Goal: Transaction & Acquisition: Subscribe to service/newsletter

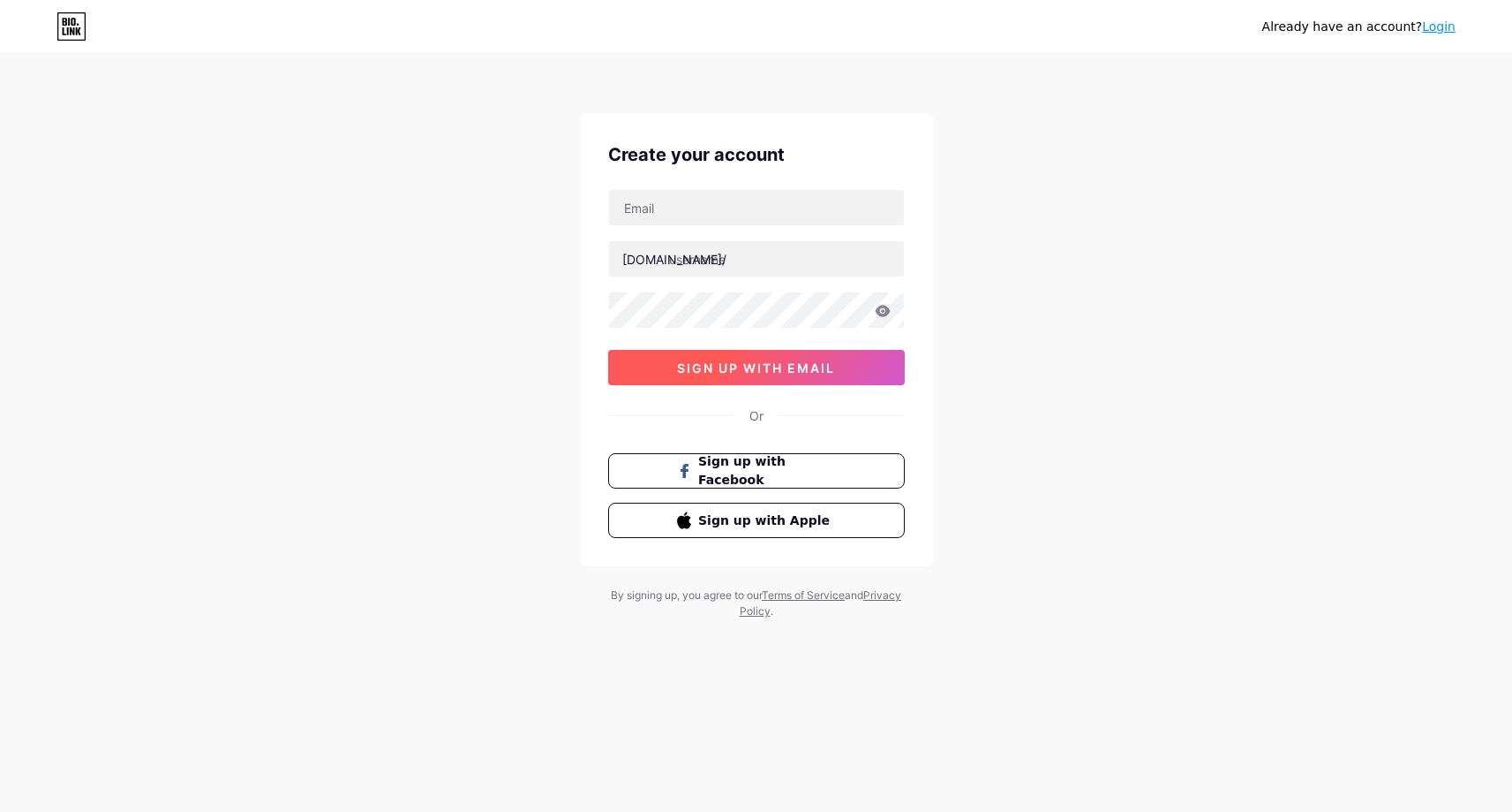
click at [800, 370] on span "sign up with email" at bounding box center [756, 367] width 158 height 15
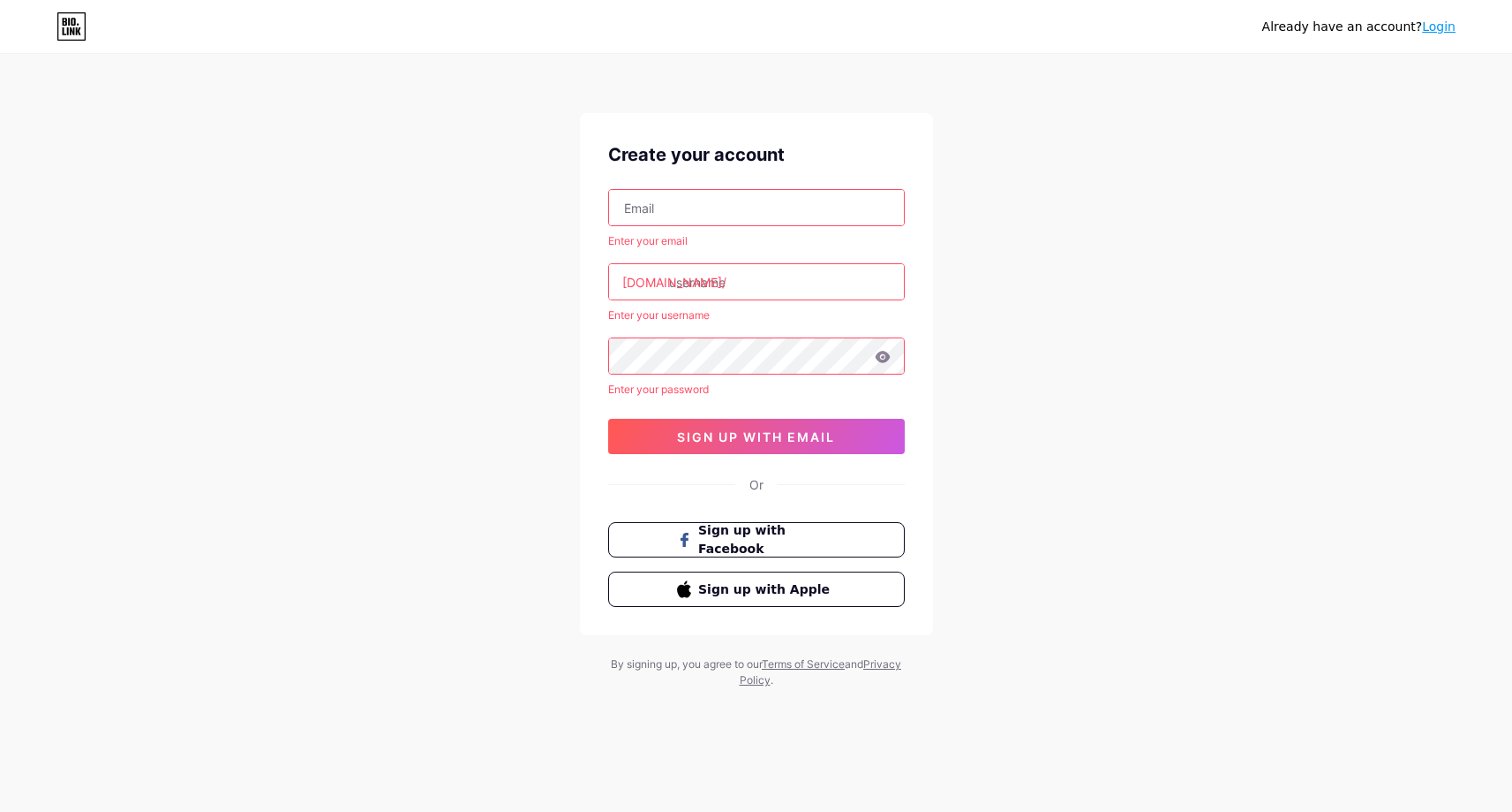
click at [757, 486] on div "Or" at bounding box center [757, 484] width 14 height 19
click at [758, 212] on input "text" at bounding box center [756, 207] width 295 height 35
type input "[DOMAIN_NAME][EMAIL_ADDRESS][DOMAIN_NAME]"
click at [743, 278] on input "text" at bounding box center [756, 281] width 295 height 35
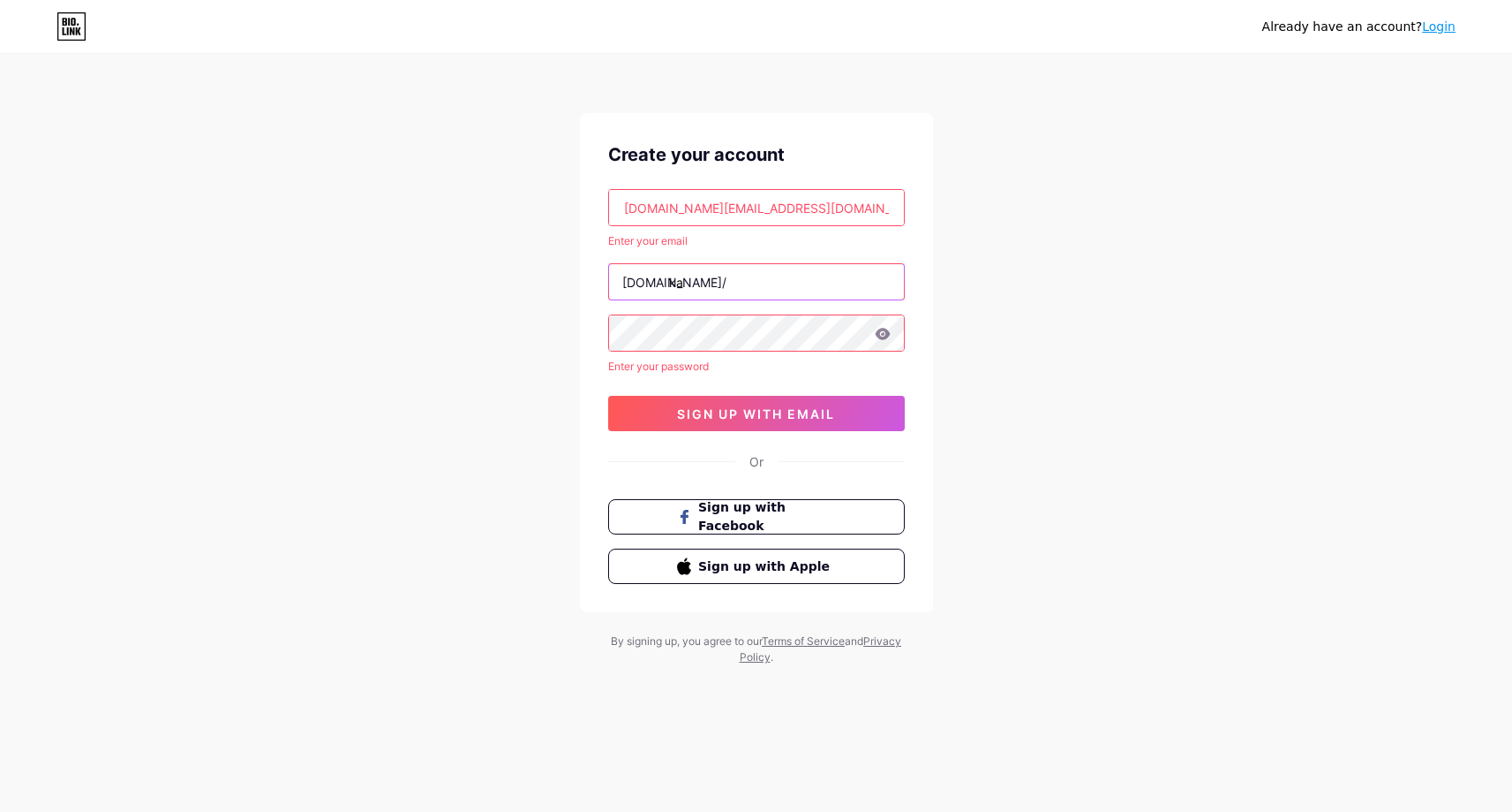
type input "k"
type input "ka"
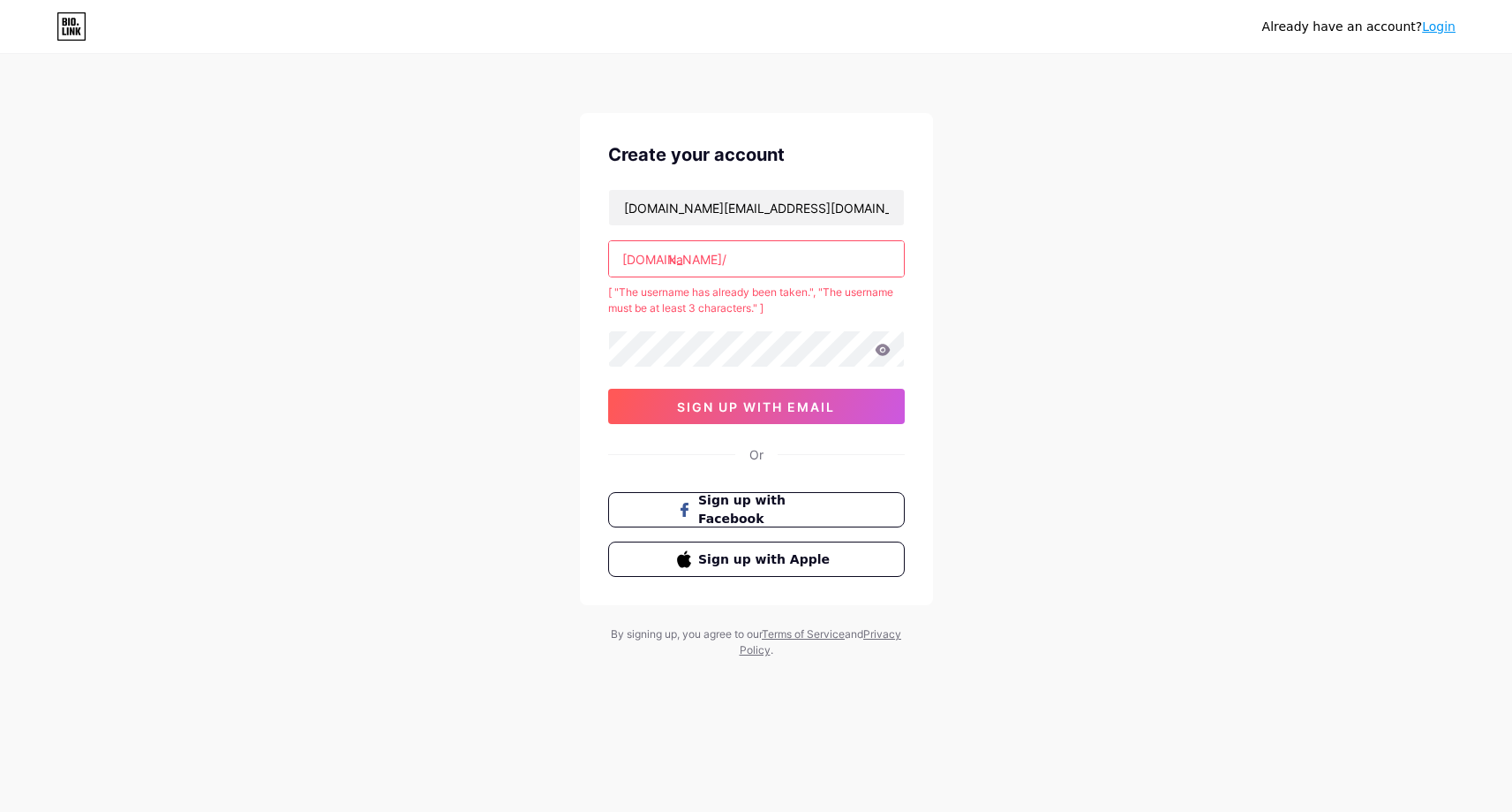
click at [692, 257] on input "ka" at bounding box center [756, 258] width 295 height 35
type input "k"
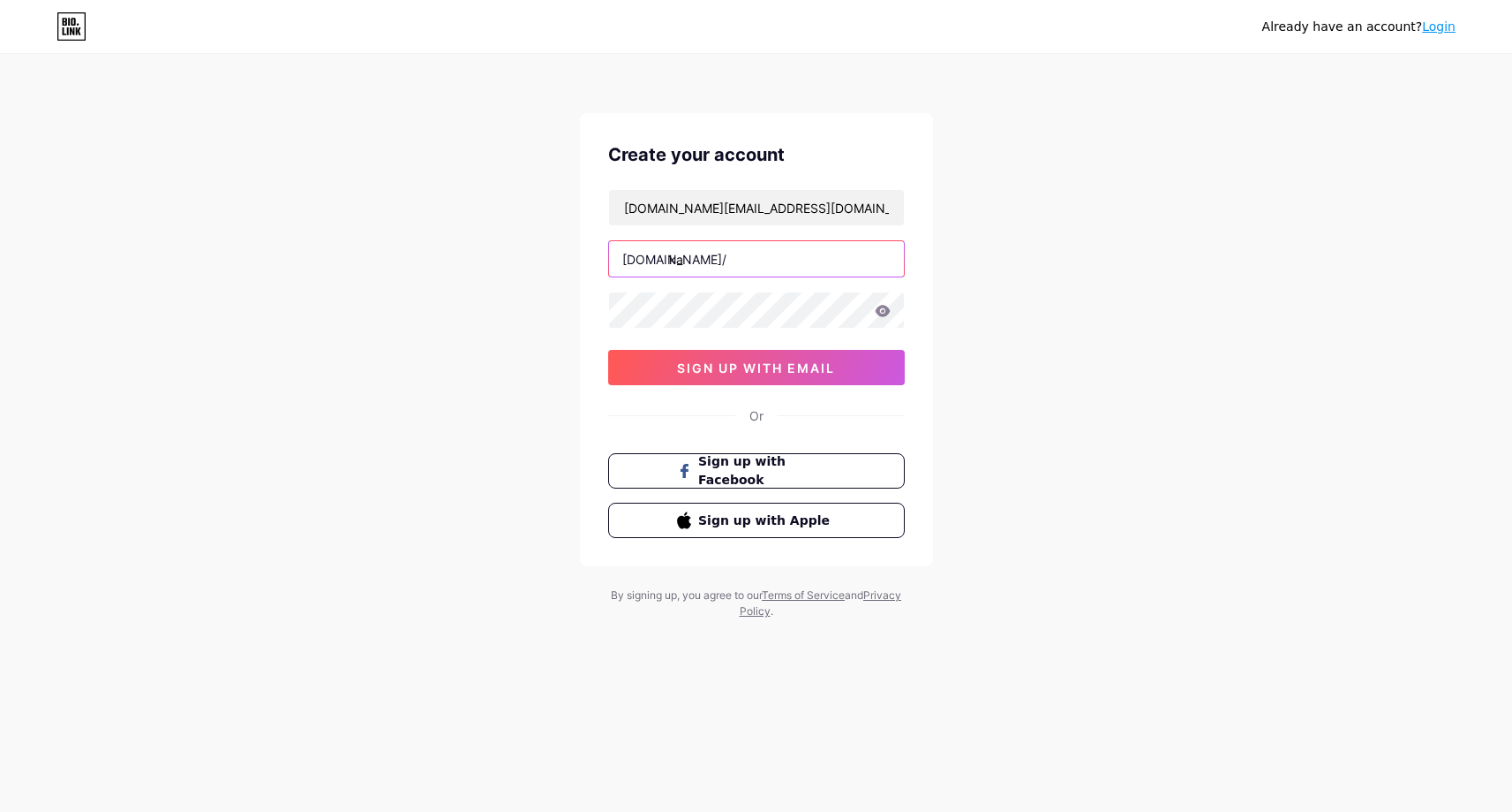
type input "k"
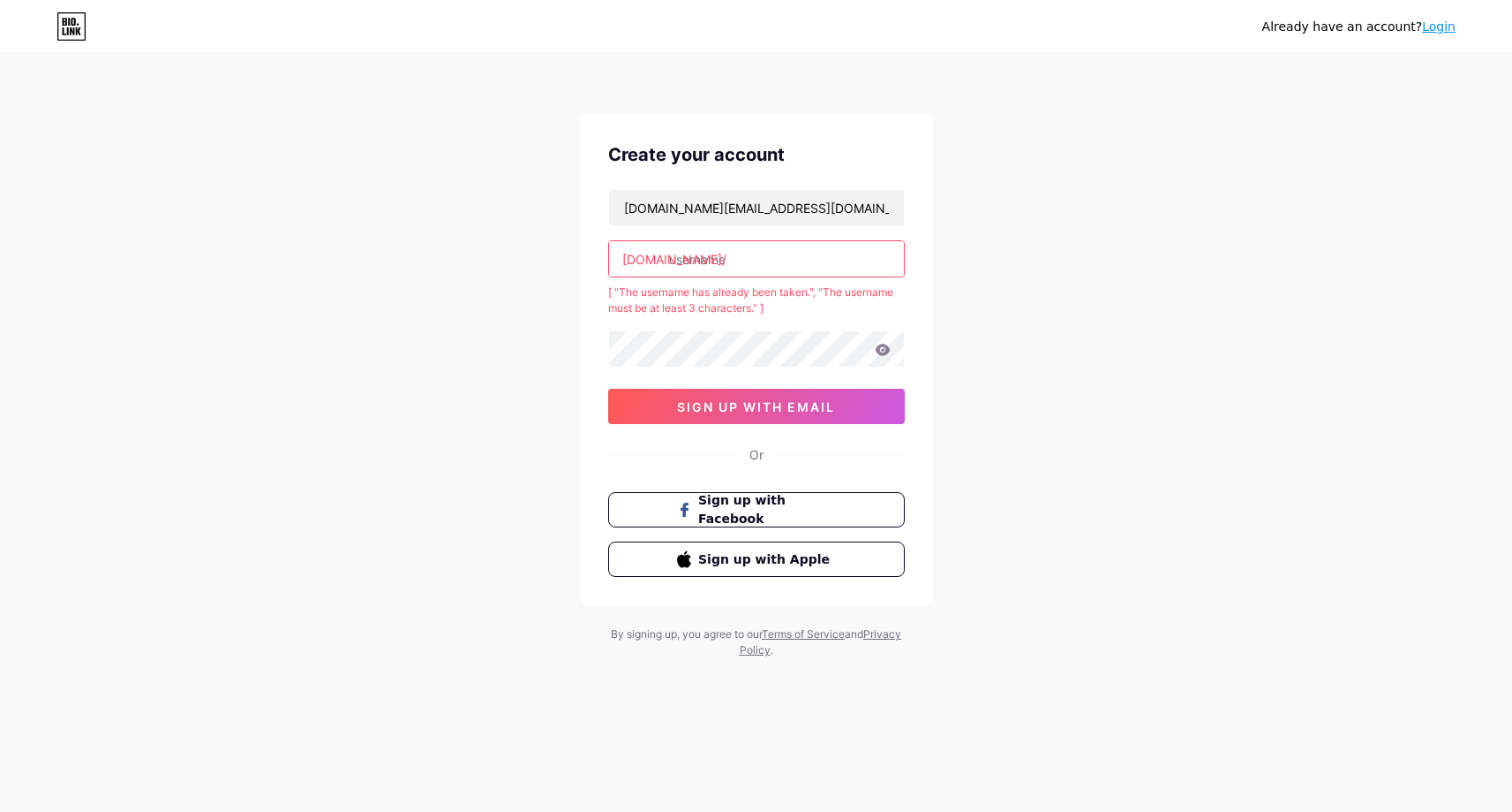
type input "k"
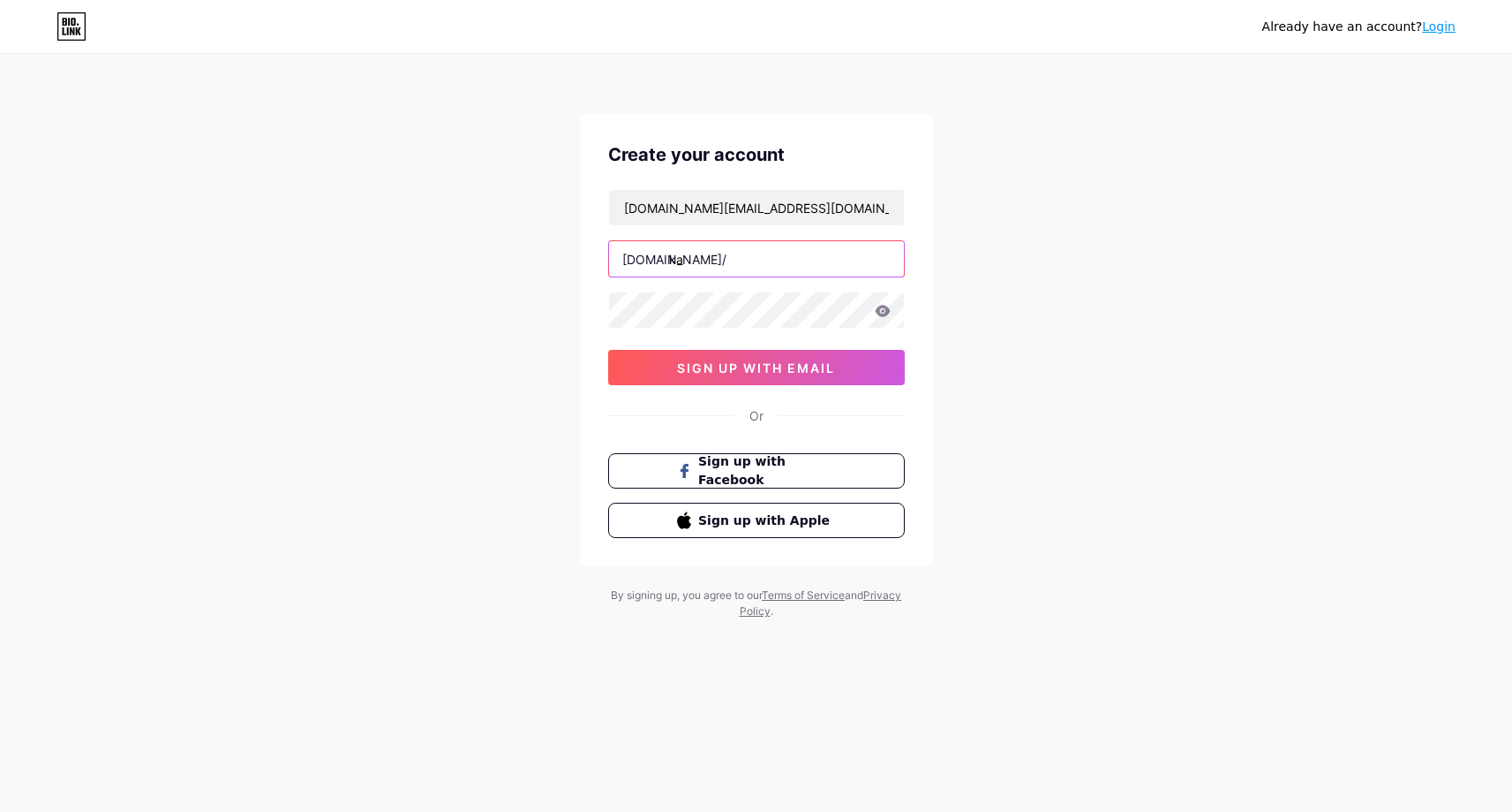
type input "k"
click at [708, 261] on input "kavyaacademy" at bounding box center [756, 258] width 295 height 35
click at [707, 257] on input "kavyaacademy" at bounding box center [756, 258] width 295 height 35
click at [778, 256] on input "kavyaacademy" at bounding box center [756, 258] width 295 height 35
click at [700, 263] on input "kavyaacademy" at bounding box center [756, 258] width 295 height 35
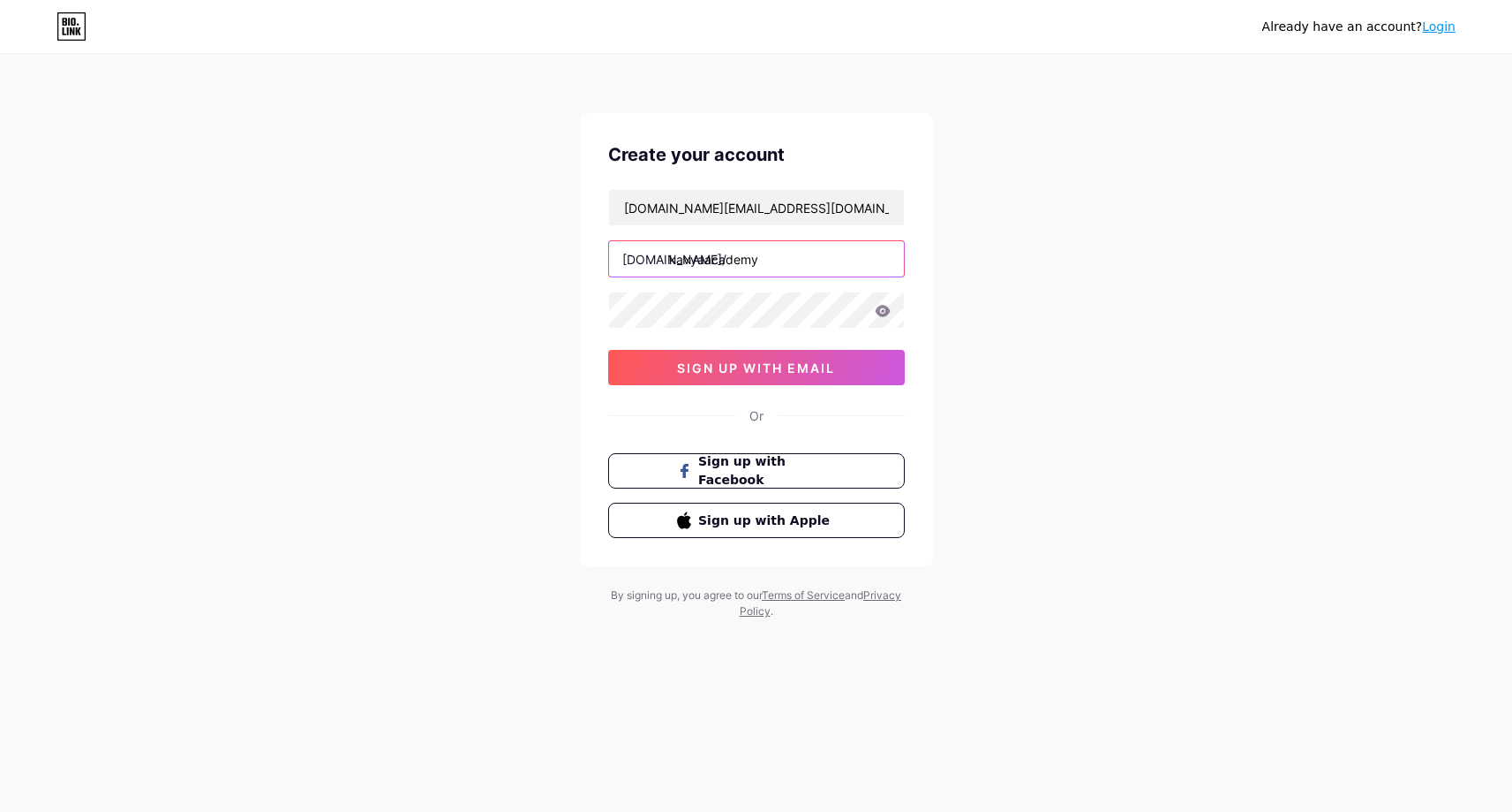
click at [706, 266] on input "kavyaacademy" at bounding box center [756, 258] width 295 height 35
click at [698, 262] on input "kavyacademy" at bounding box center [756, 258] width 295 height 35
click at [773, 264] on input "kavyacademy" at bounding box center [756, 258] width 295 height 35
click at [876, 314] on icon at bounding box center [881, 310] width 15 height 12
click at [777, 366] on span "sign up with email" at bounding box center [756, 367] width 158 height 15
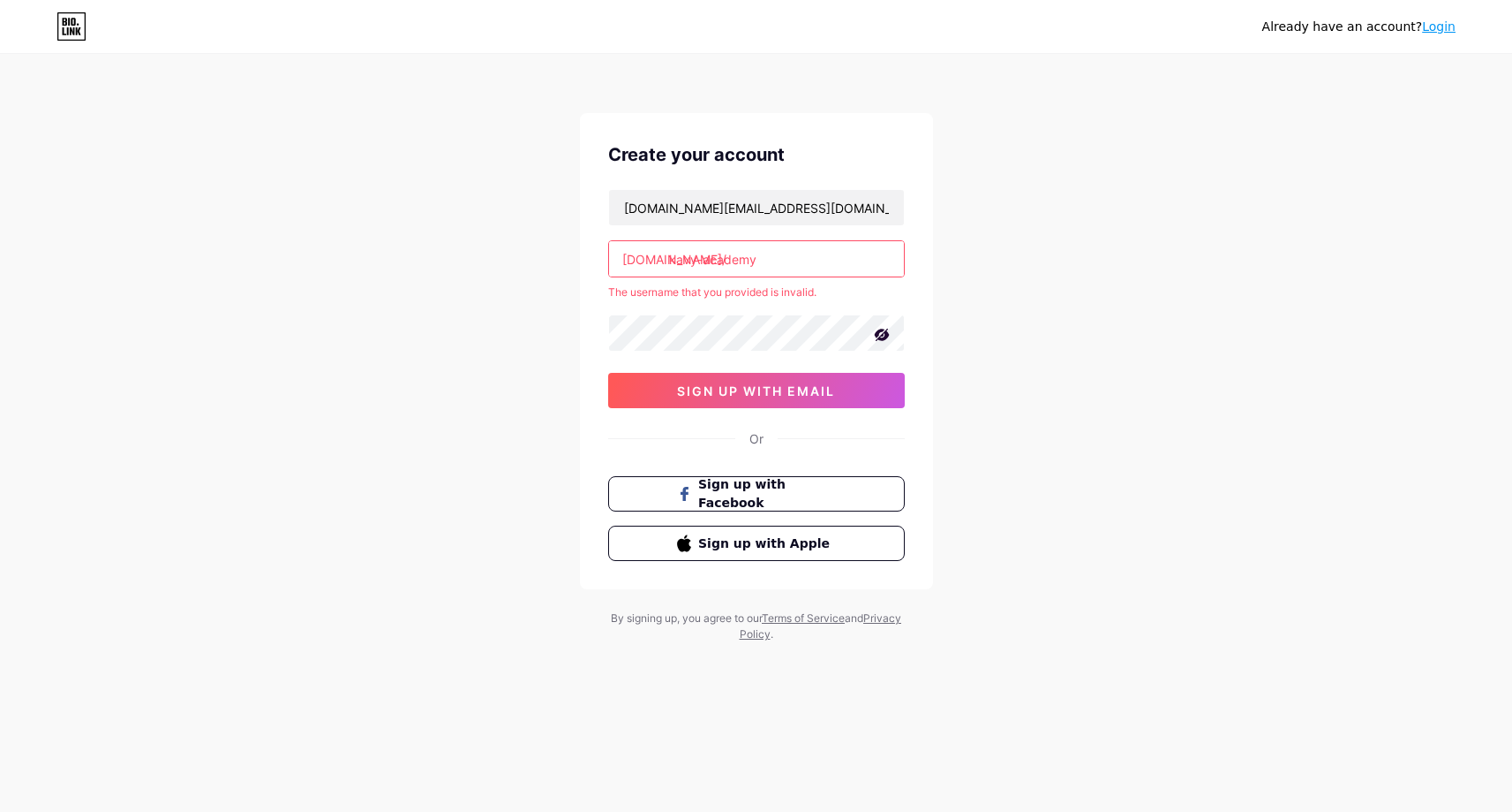
click at [808, 256] on input "kavy-academy" at bounding box center [756, 258] width 295 height 35
click at [702, 259] on input "kavy-academy" at bounding box center [756, 258] width 295 height 35
click at [702, 256] on input "kavy-academy" at bounding box center [756, 258] width 295 height 35
click at [700, 263] on input "kavyacademy" at bounding box center [756, 258] width 295 height 35
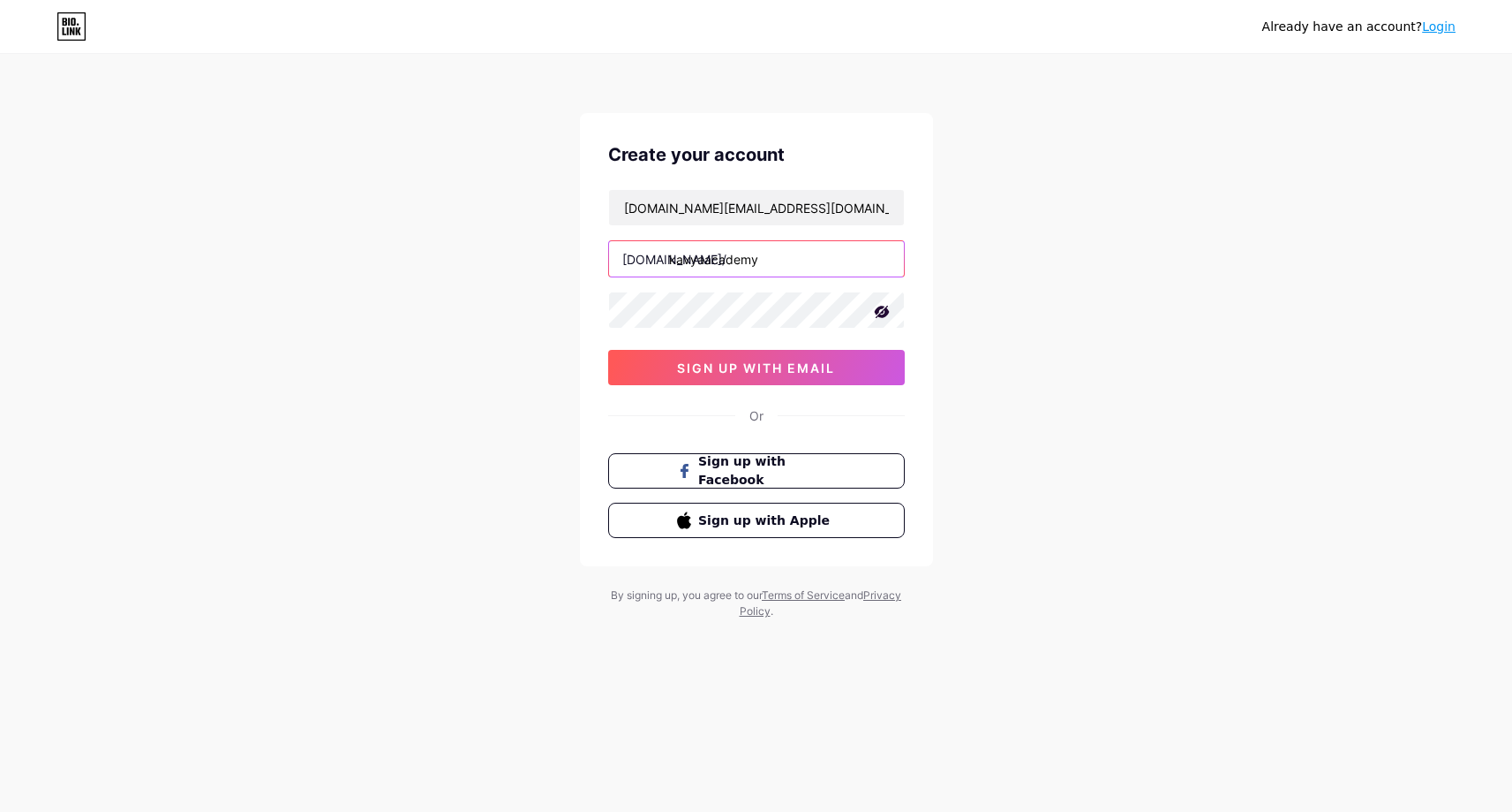
type input "kavyaacademy"
click at [823, 281] on div "[DOMAIN_NAME][EMAIL_ADDRESS][DOMAIN_NAME] [DOMAIN_NAME]/ kavyaacademy 0cAFcWeA6…" at bounding box center [756, 287] width 296 height 196
click at [786, 372] on span "sign up with email" at bounding box center [756, 367] width 158 height 15
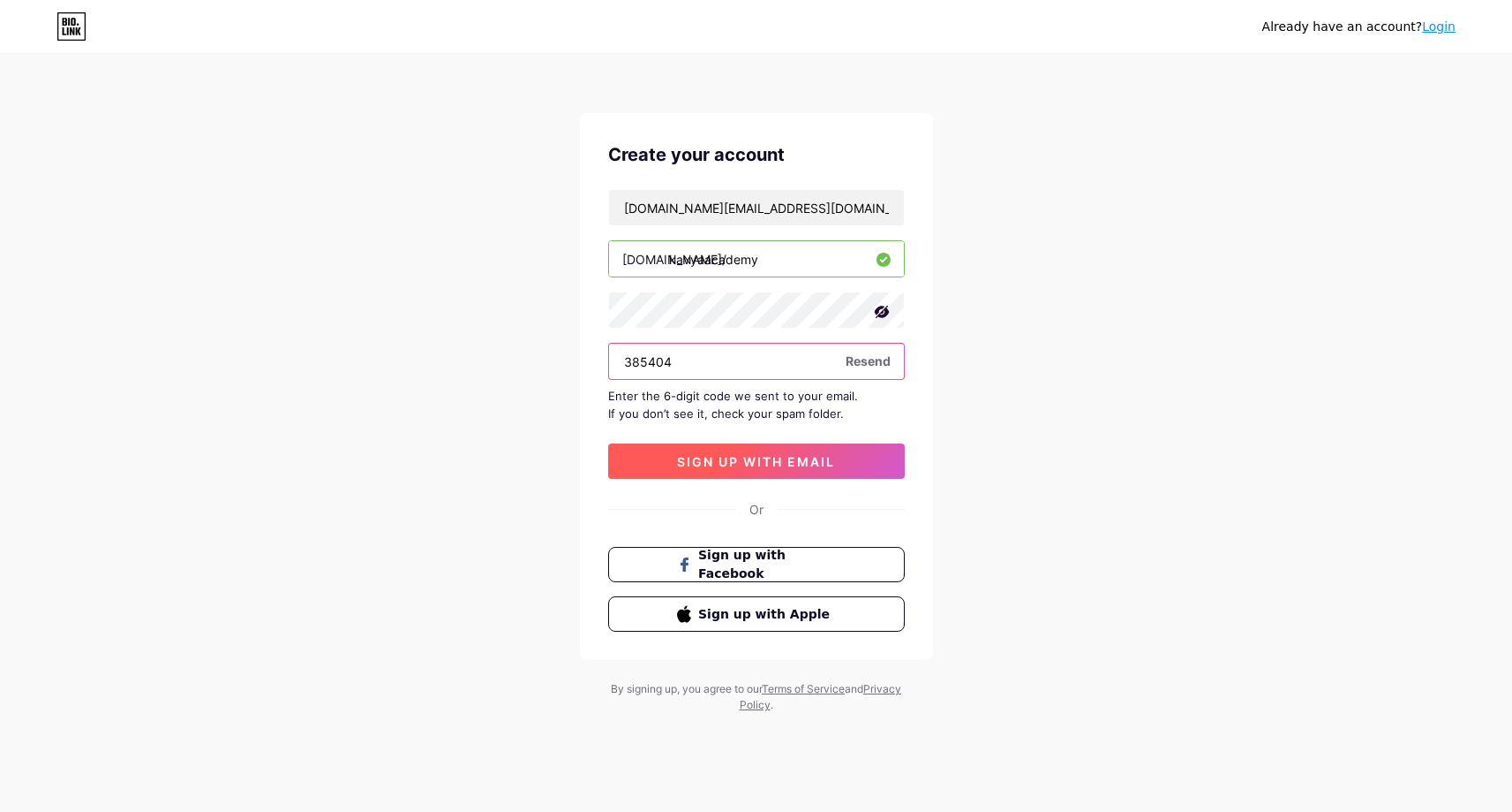
type input "385404"
click at [840, 452] on button "sign up with email" at bounding box center [756, 461] width 296 height 35
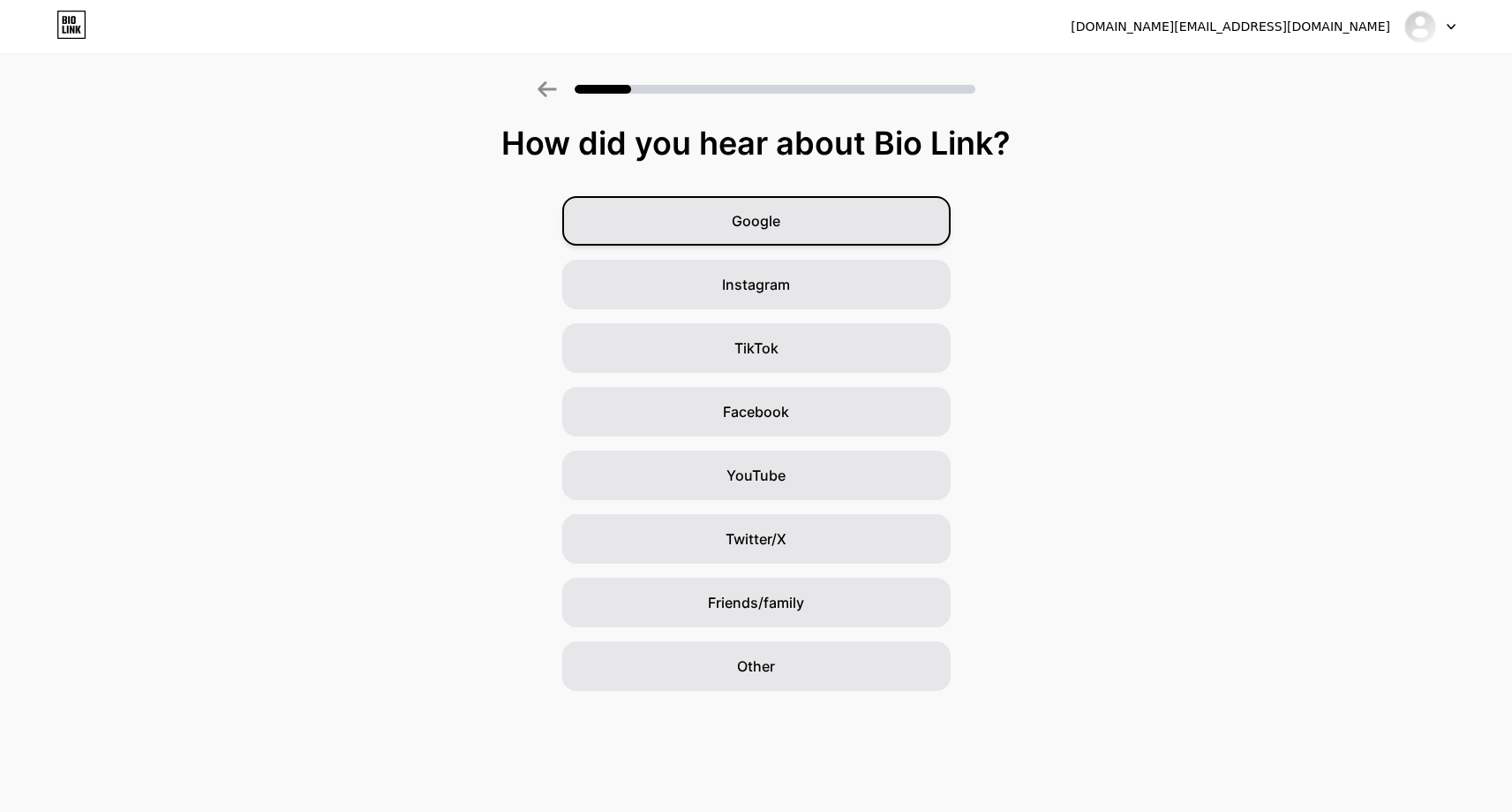
click at [853, 228] on div "Google" at bounding box center [757, 220] width 389 height 49
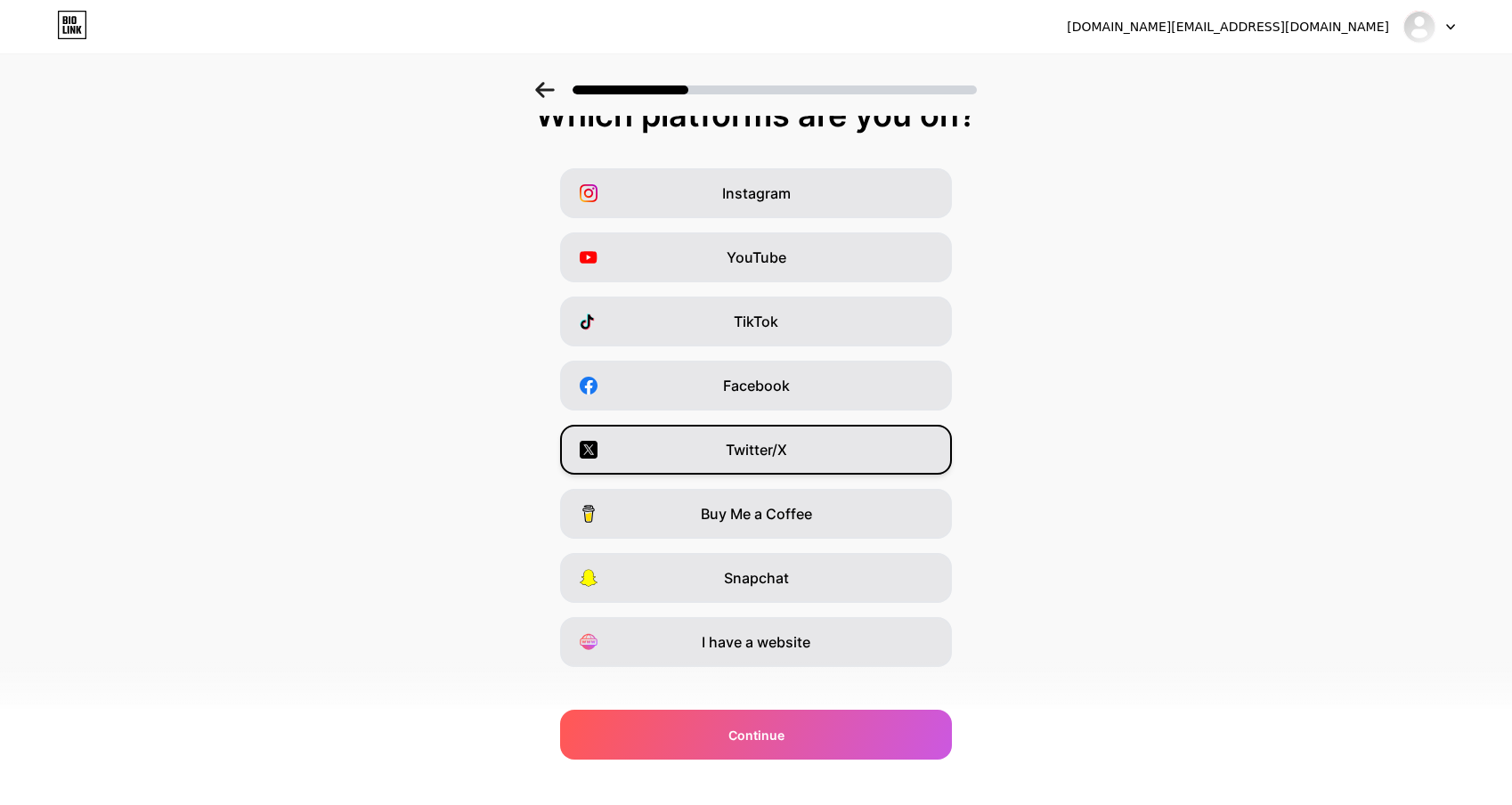
scroll to position [51, 0]
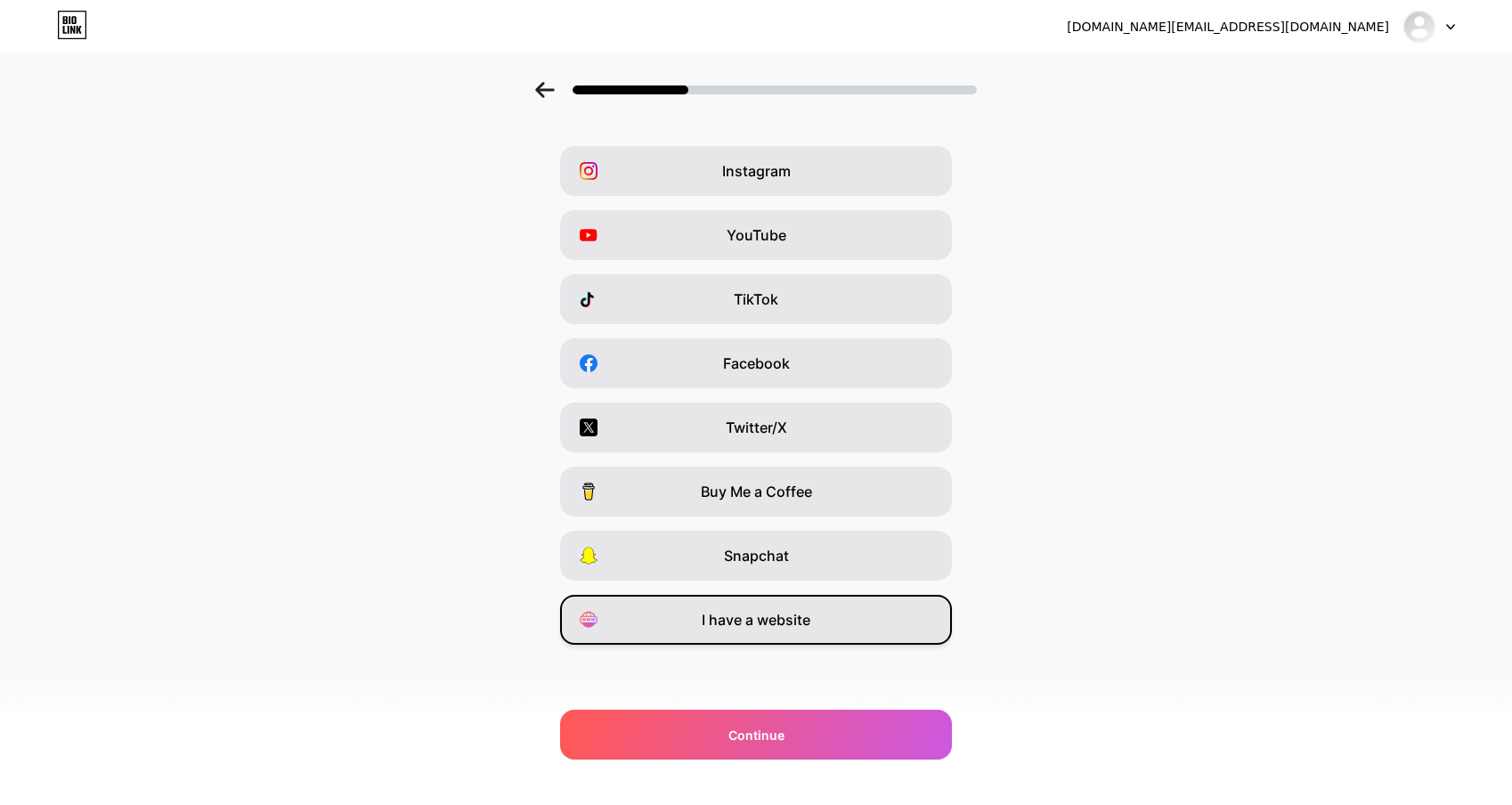
click at [768, 622] on span "I have a website" at bounding box center [756, 620] width 108 height 22
drag, startPoint x: 769, startPoint y: 726, endPoint x: 779, endPoint y: 613, distance: 113.4
click at [770, 712] on div "Continue" at bounding box center [756, 734] width 392 height 50
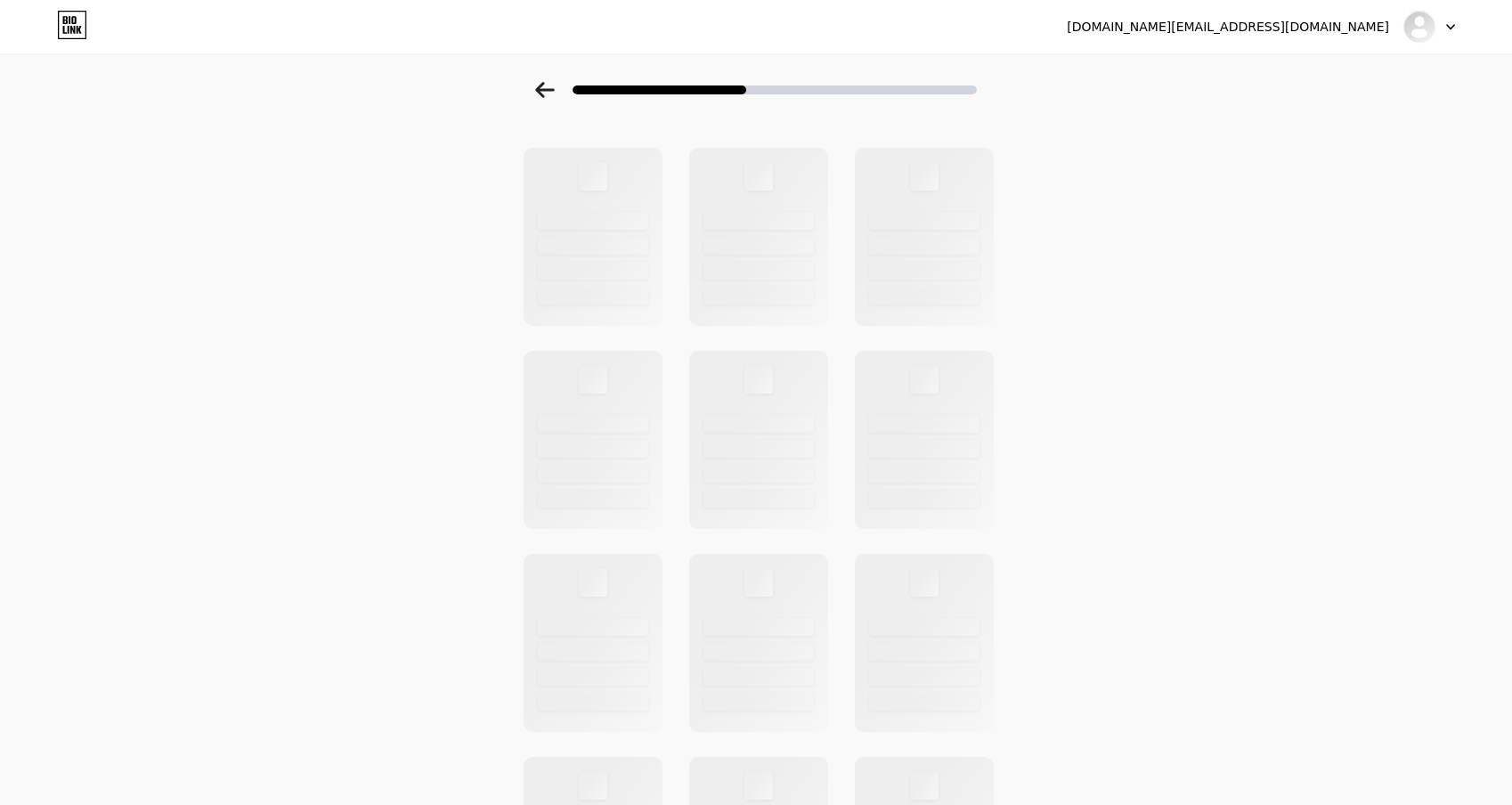
scroll to position [0, 0]
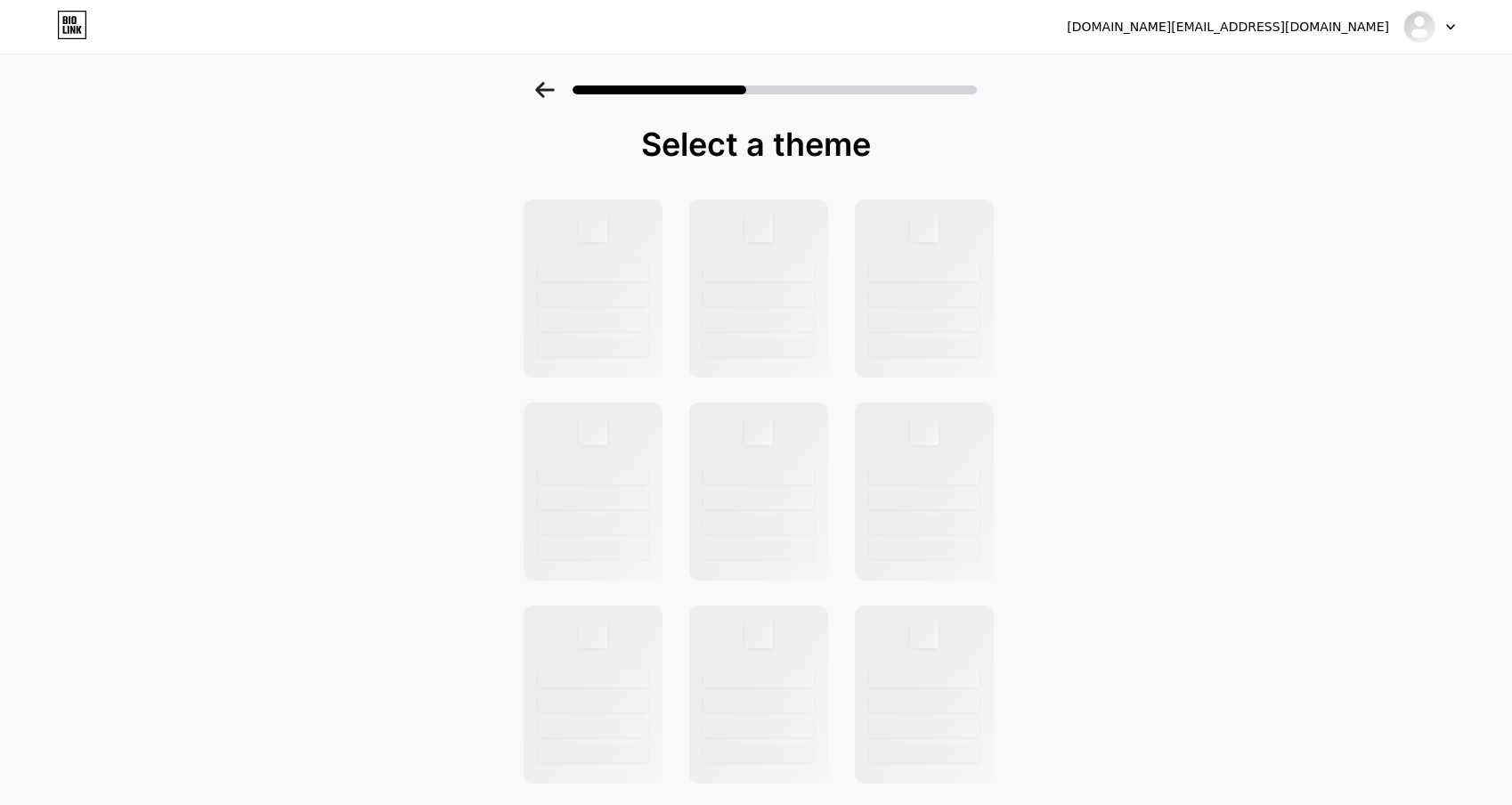
click at [775, 552] on div at bounding box center [758, 550] width 110 height 18
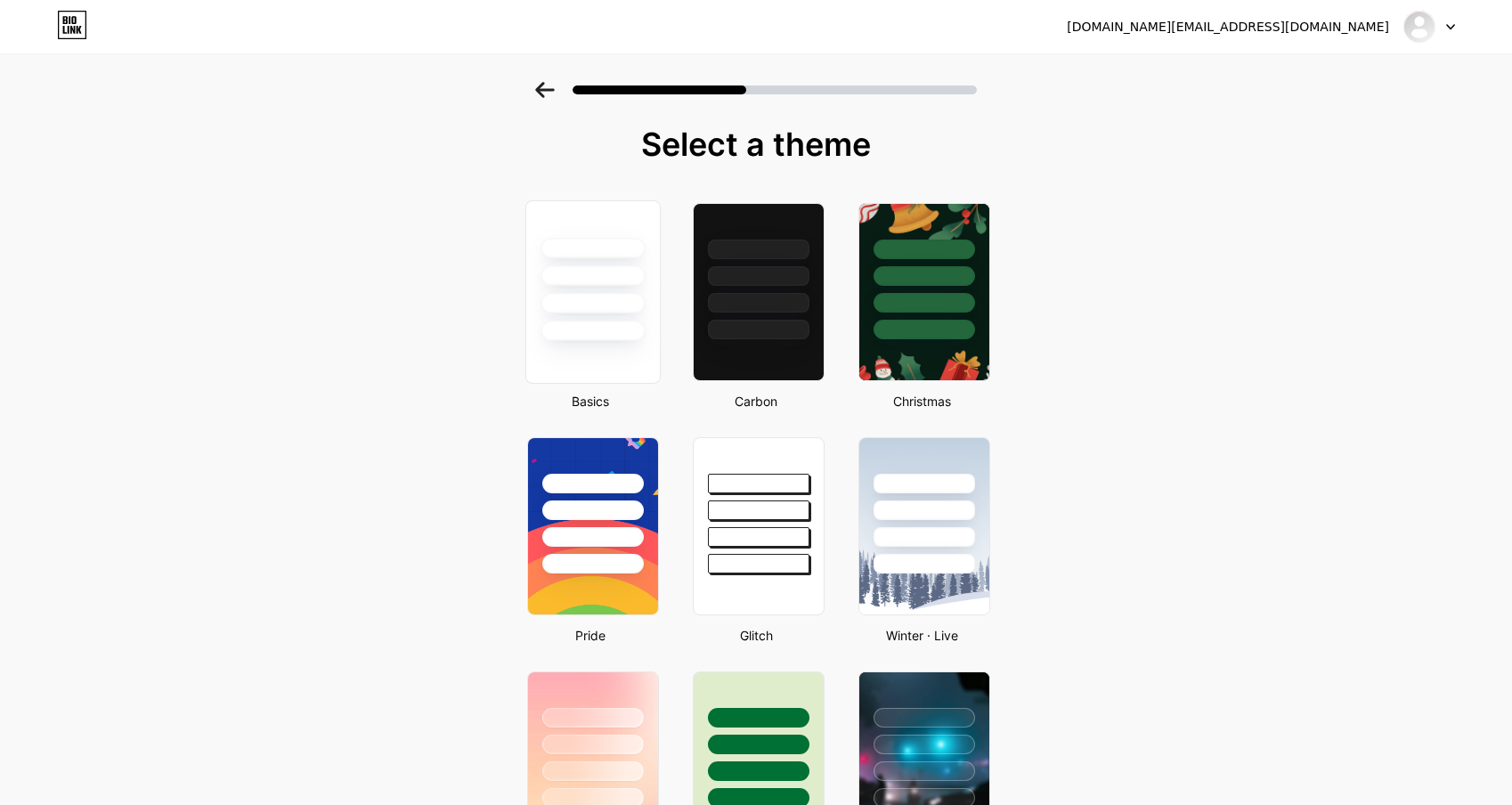
click at [619, 272] on div at bounding box center [592, 276] width 104 height 21
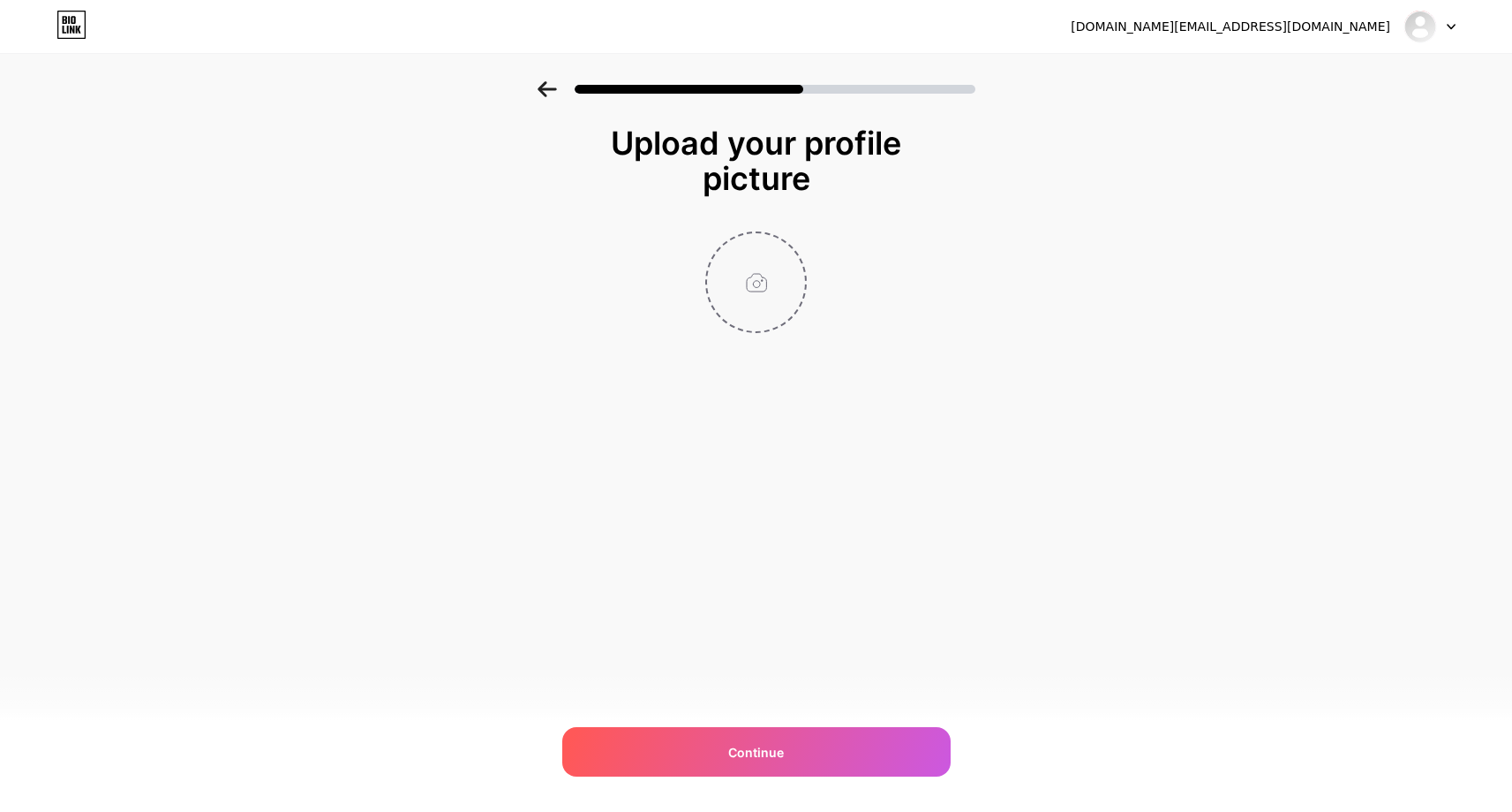
click at [757, 281] on input "file" at bounding box center [755, 281] width 98 height 98
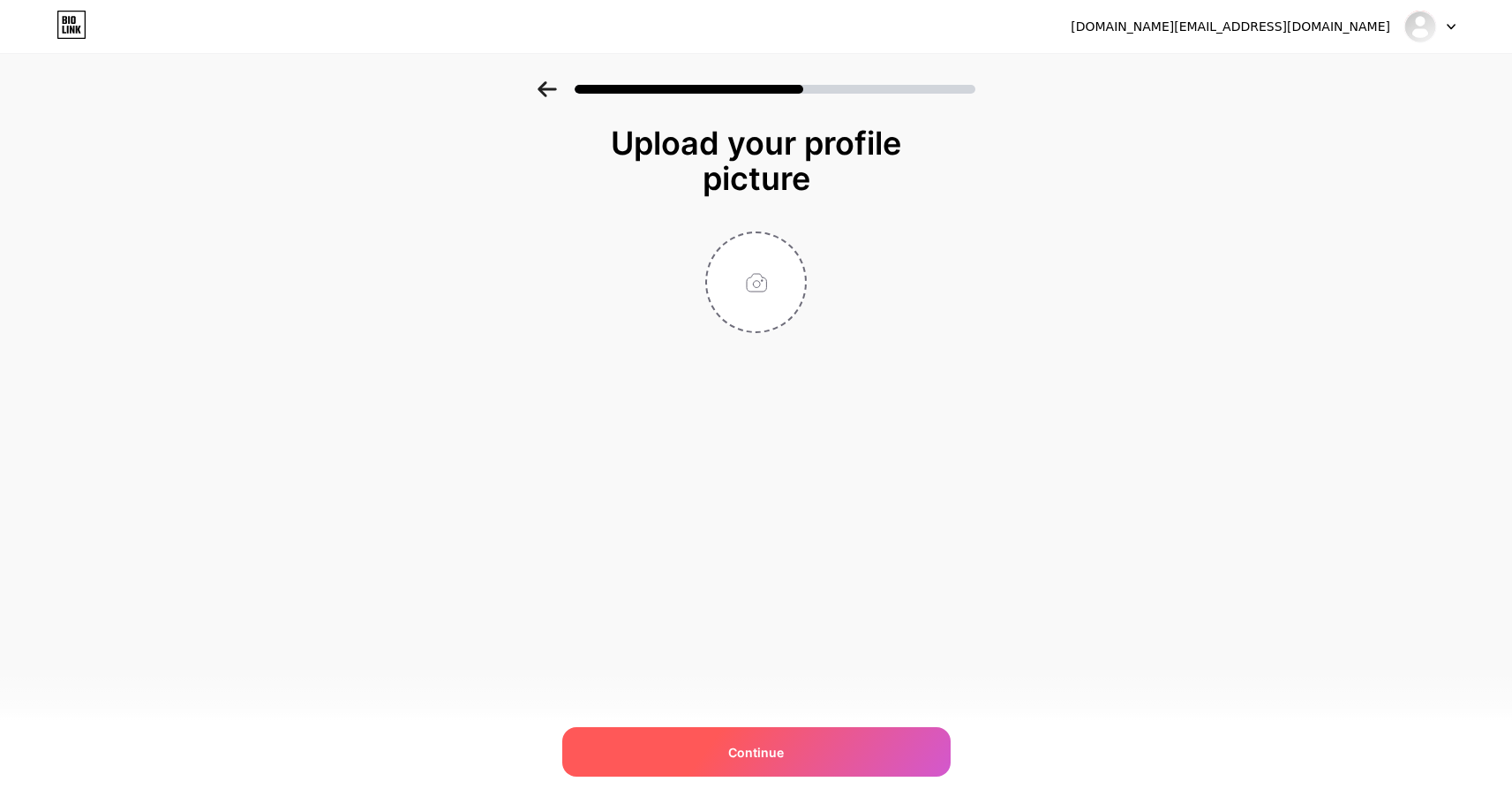
click at [798, 741] on div "Continue" at bounding box center [757, 751] width 389 height 49
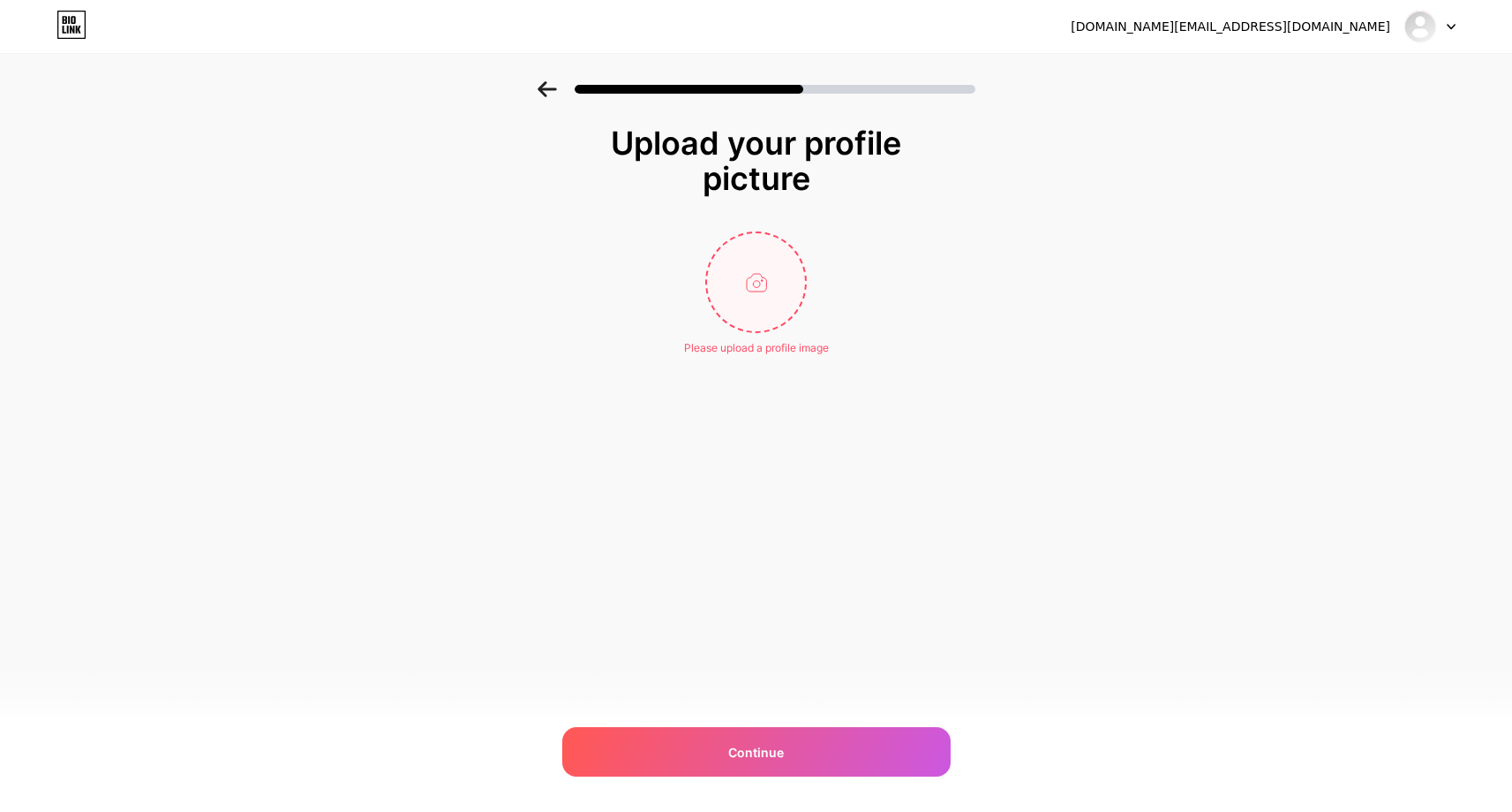
click at [769, 279] on input "file" at bounding box center [755, 281] width 98 height 98
type input "C:\fakepath\Picsart_25-10-08_[PHONE_NUMBER].jpg"
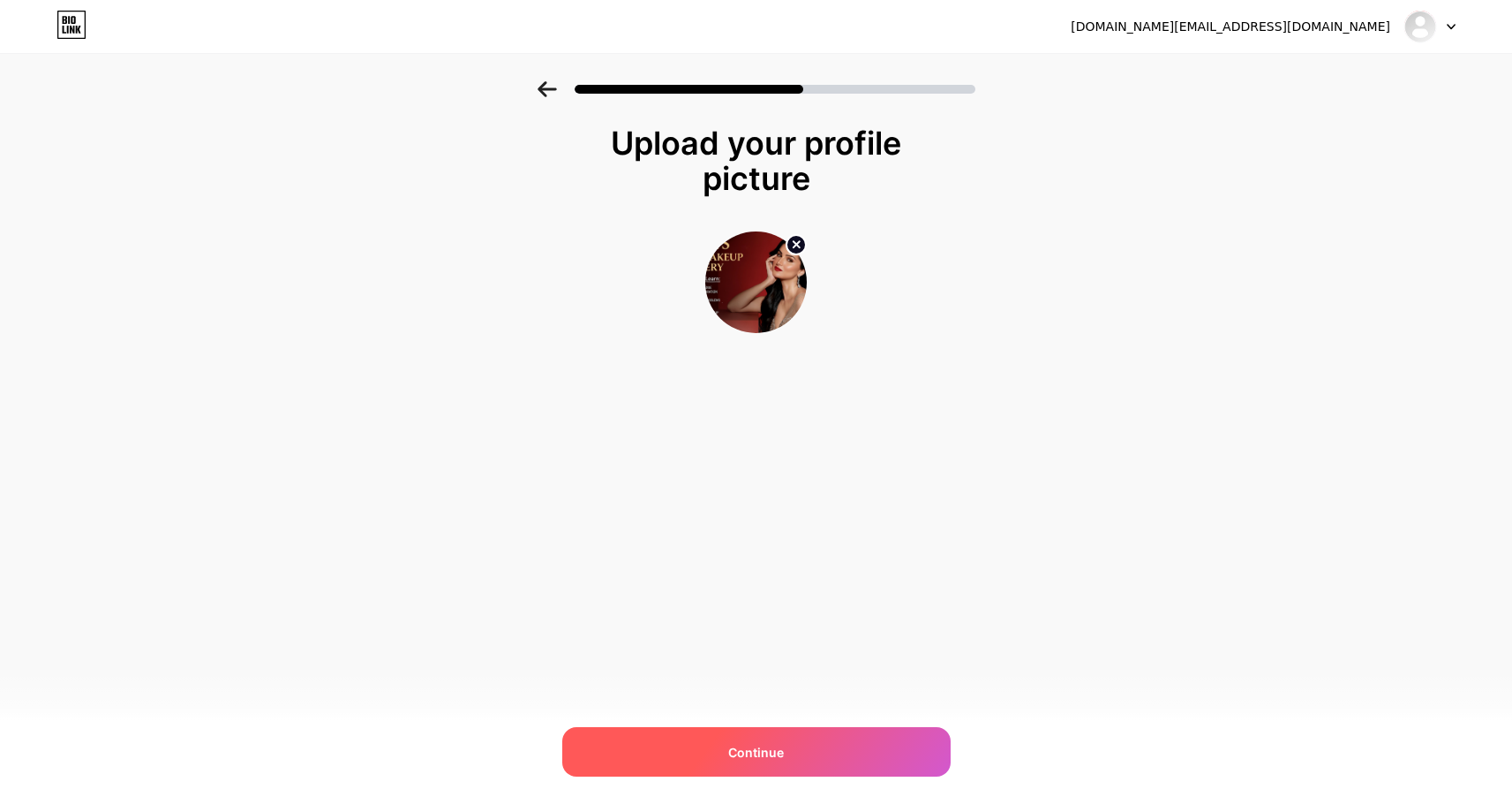
click at [742, 735] on div "Continue" at bounding box center [757, 751] width 389 height 49
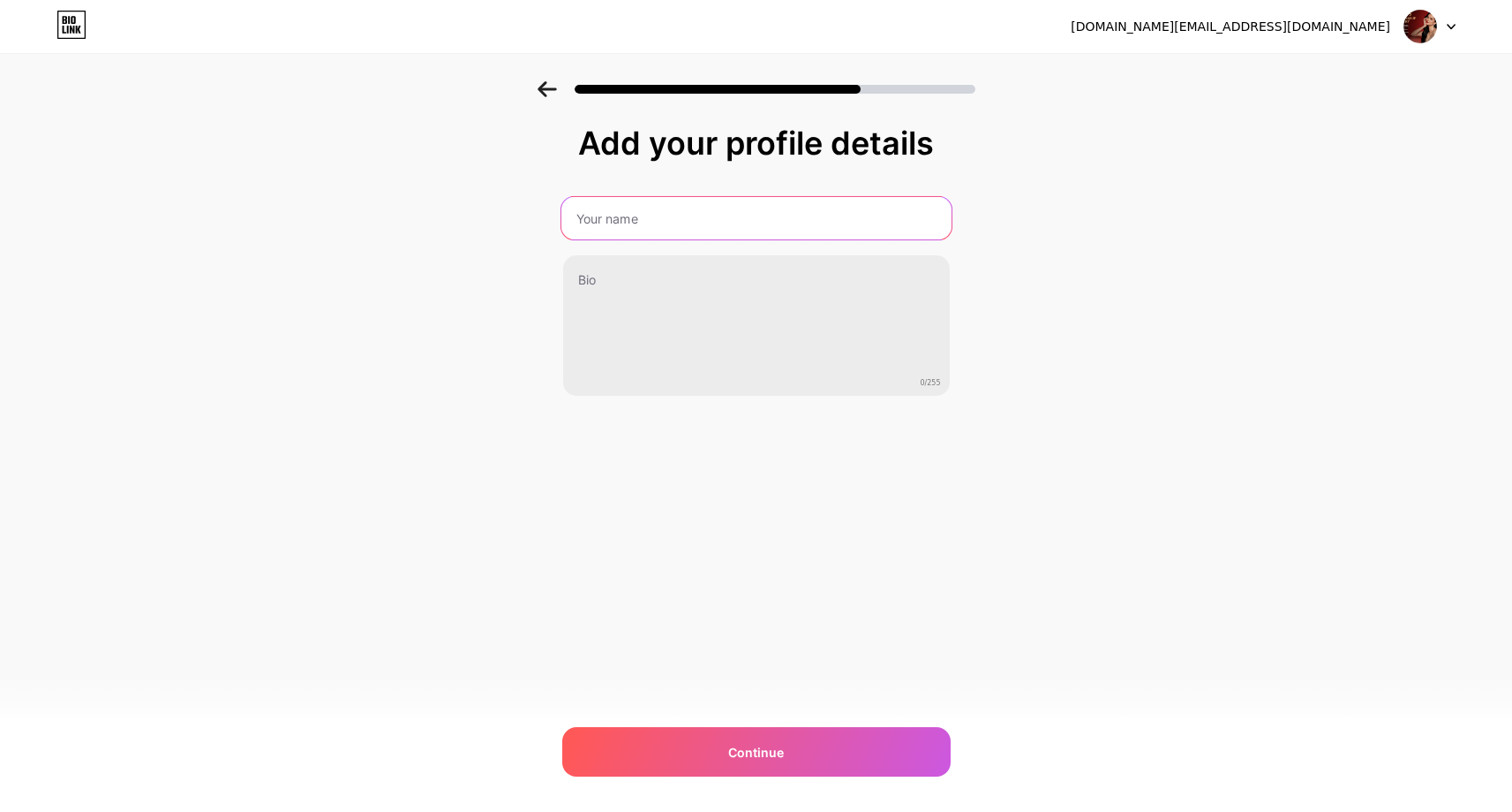
click at [705, 229] on input "text" at bounding box center [756, 218] width 391 height 42
type input "[PERSON_NAME]"
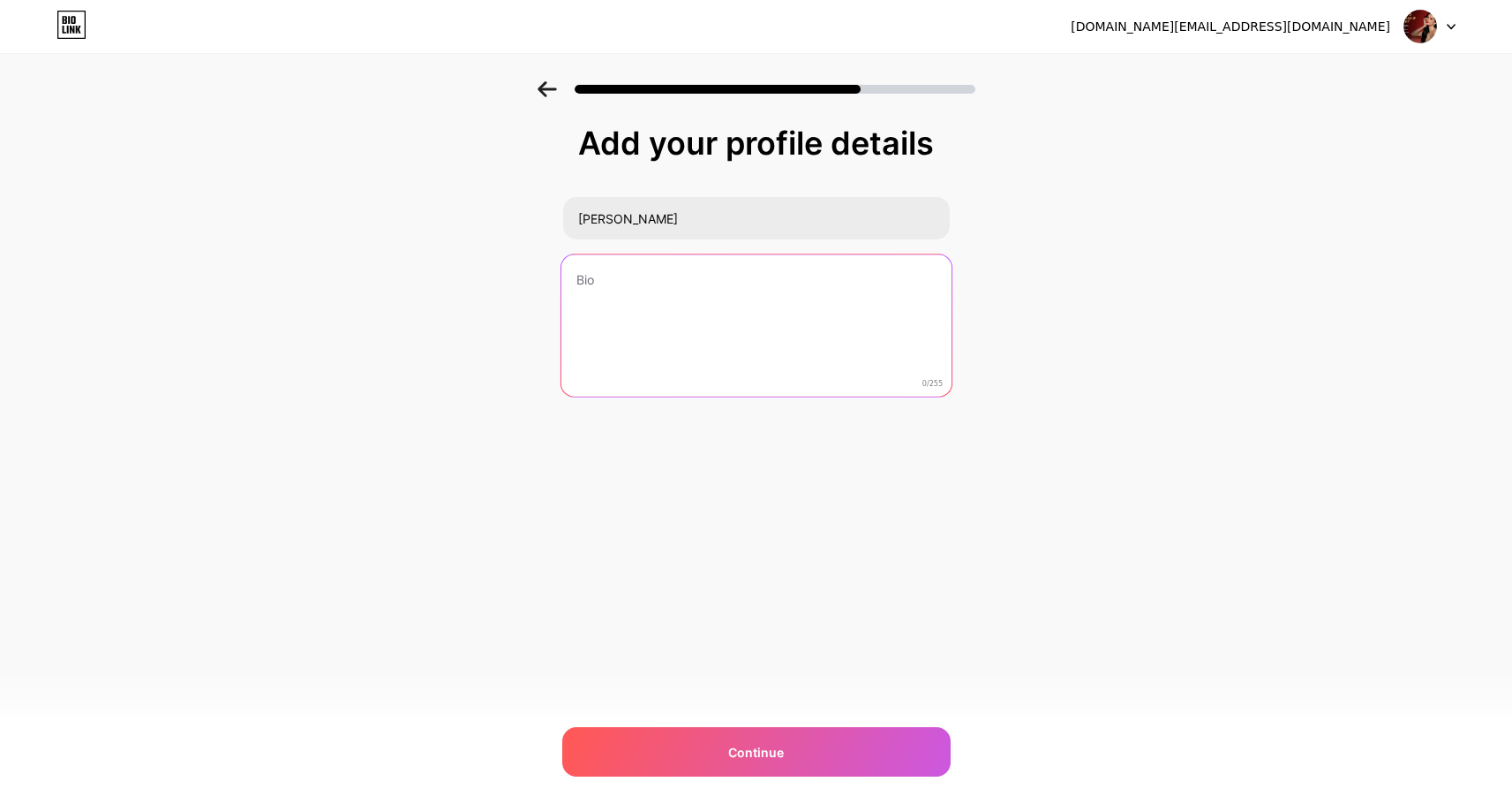
click at [607, 272] on textarea at bounding box center [756, 326] width 391 height 144
paste textarea "🌱✨ Grow & Master Your Skills – Learn, Practice, Conquer! 🚀🔥"
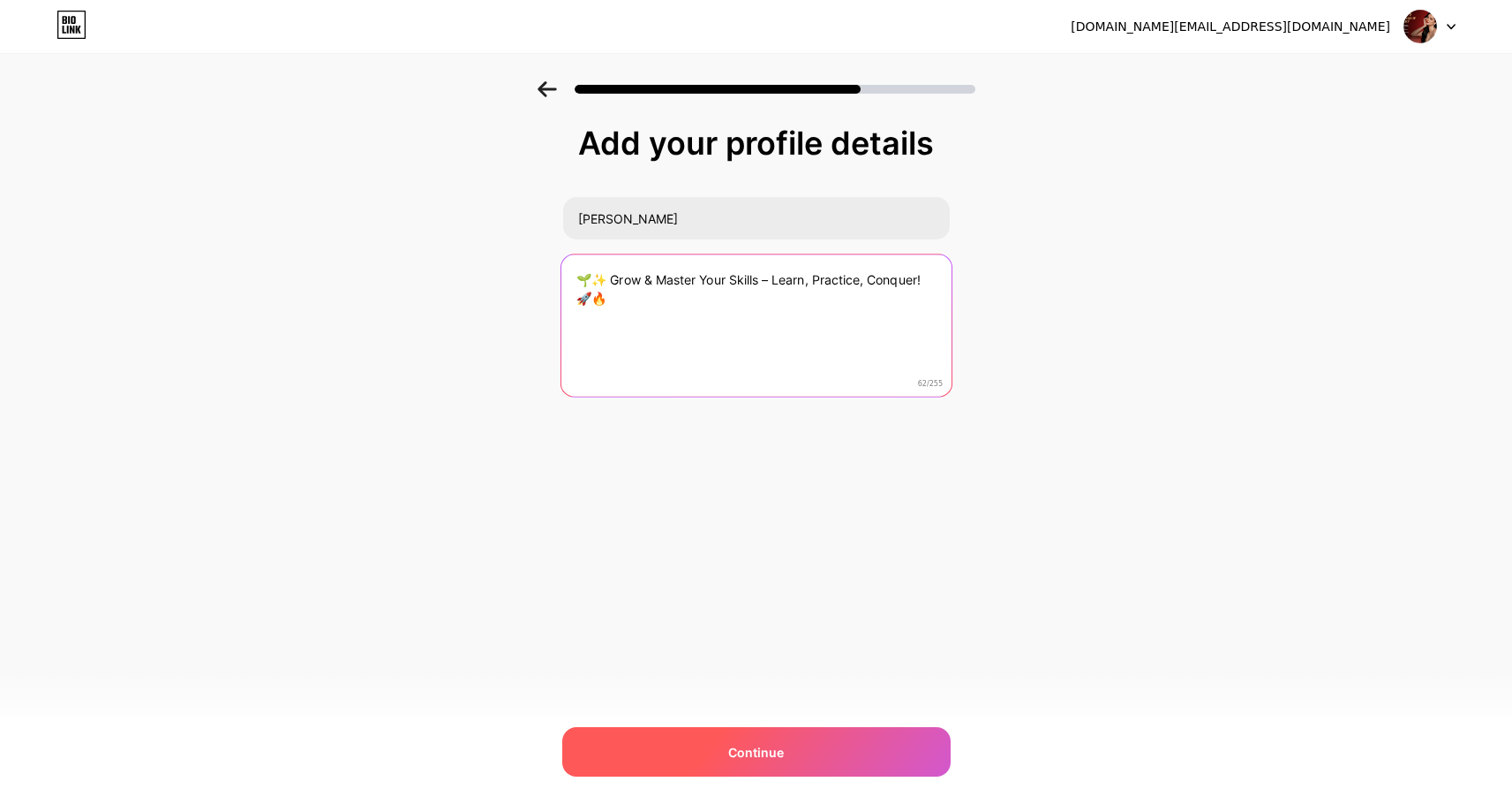
type textarea "🌱✨ Grow & Master Your Skills – Learn, Practice, Conquer! 🚀🔥"
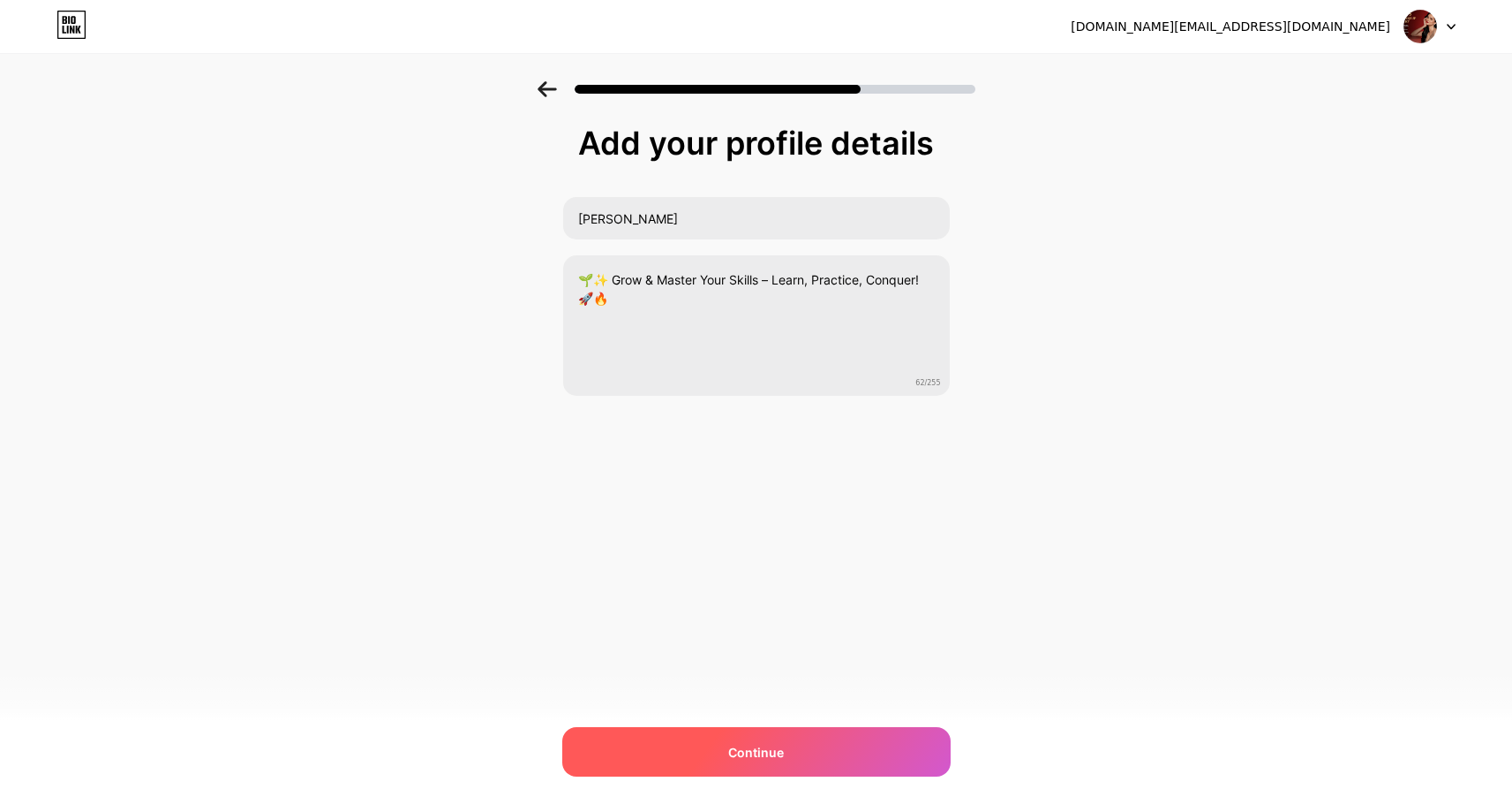
click at [757, 737] on div "Continue" at bounding box center [757, 751] width 389 height 49
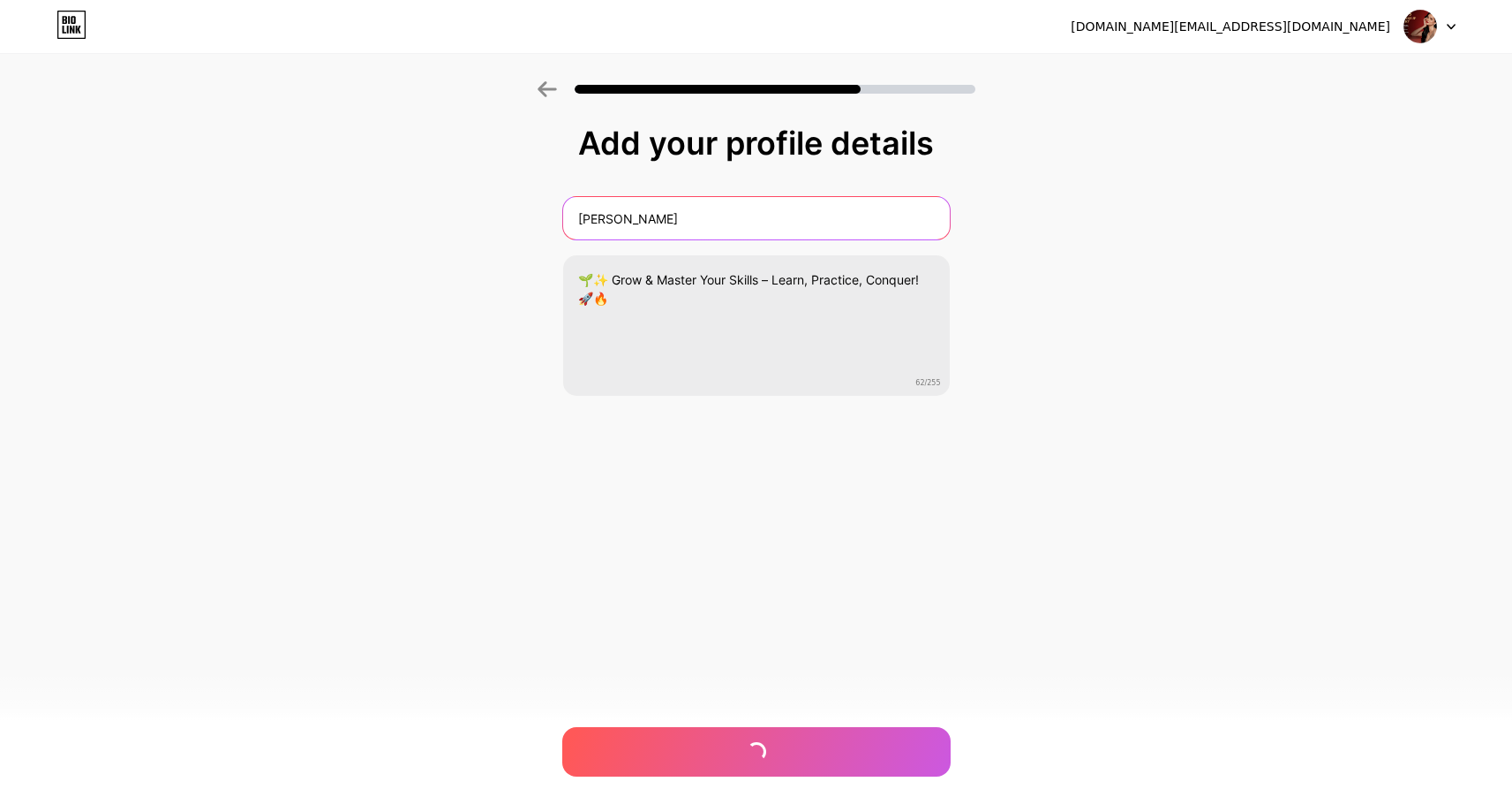
click at [674, 215] on input "[PERSON_NAME]" at bounding box center [757, 218] width 387 height 42
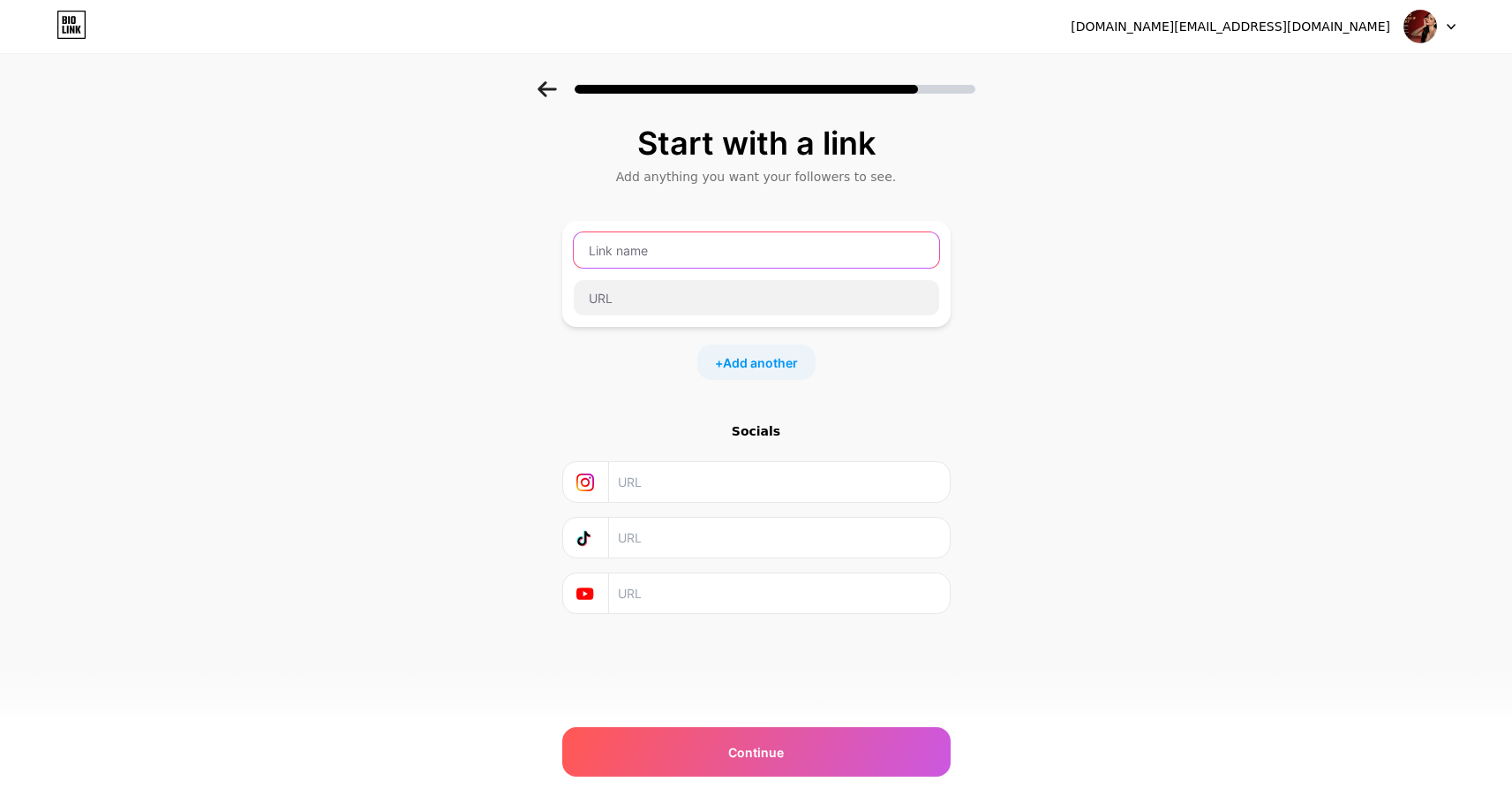
click at [694, 257] on input "text" at bounding box center [756, 249] width 365 height 35
type input "KAVYAACADEMY"
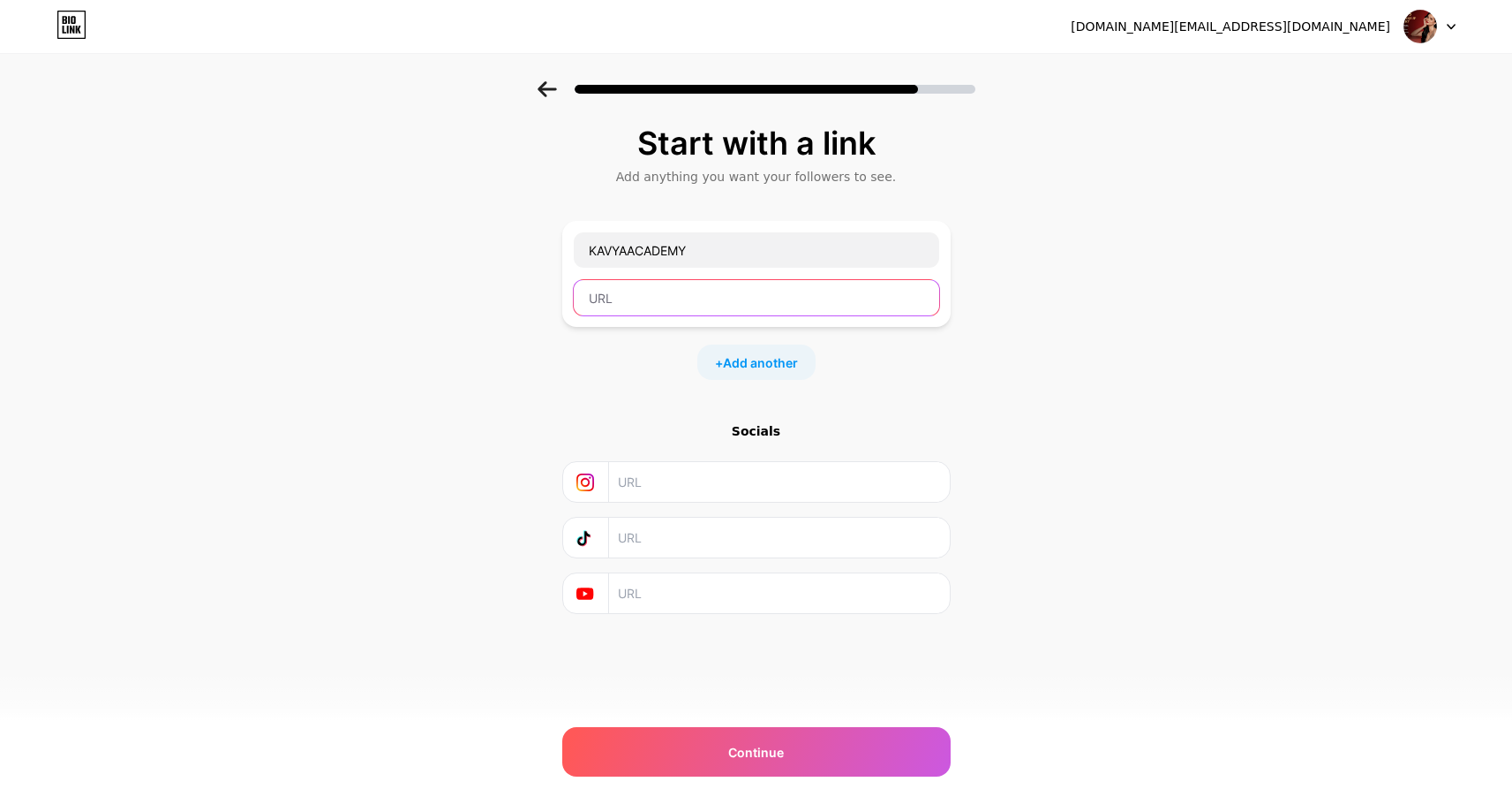
click at [676, 292] on input "text" at bounding box center [756, 297] width 365 height 35
type input "[PERSON_NAME]"
drag, startPoint x: 636, startPoint y: 301, endPoint x: 592, endPoint y: 311, distance: 45.1
click at [592, 311] on input "[PERSON_NAME]" at bounding box center [756, 297] width 365 height 35
drag, startPoint x: 647, startPoint y: 299, endPoint x: 626, endPoint y: 305, distance: 21.8
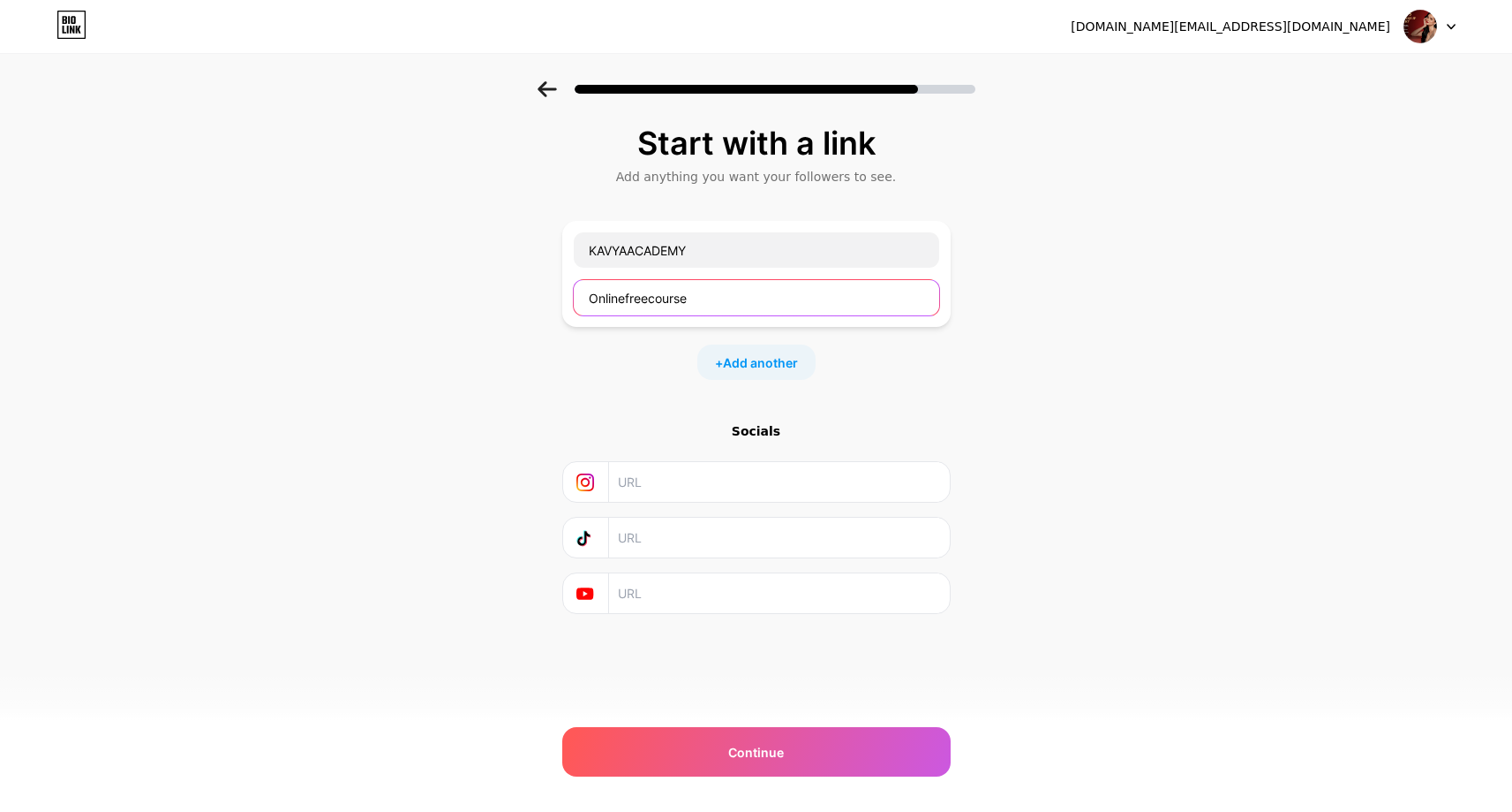
click at [626, 305] on input "Onlinefreecourse" at bounding box center [756, 297] width 365 height 35
click at [587, 298] on input "Onlinecourse" at bounding box center [756, 297] width 365 height 35
paste input "free"
click at [700, 306] on input "freeOnlinecourse" at bounding box center [756, 297] width 365 height 35
click at [757, 308] on input "freeOnlinecourse" at bounding box center [756, 297] width 365 height 35
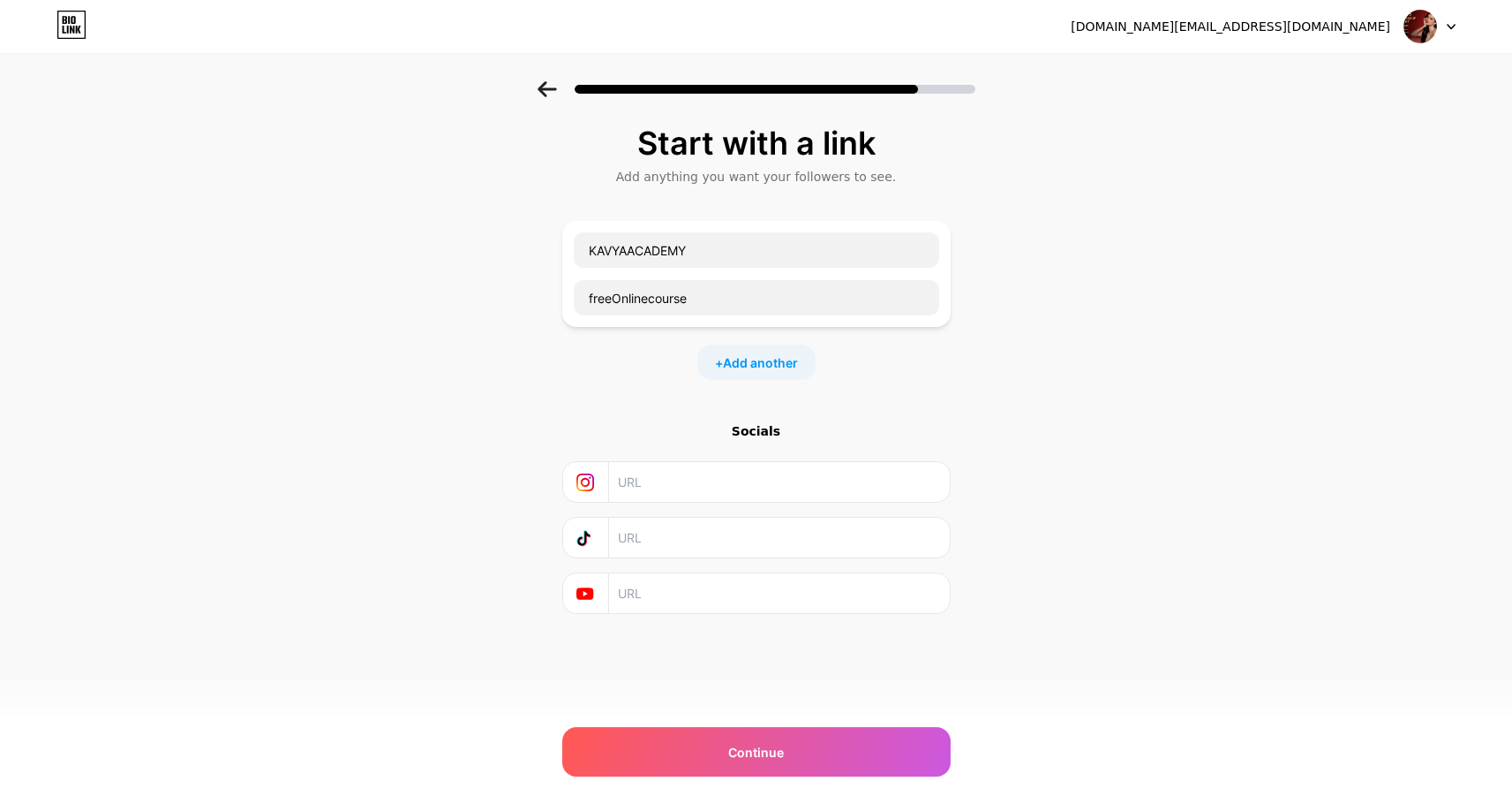
click at [849, 399] on div "Start with a link Add anything you want your followers to see. KAVYAACADEMY fre…" at bounding box center [757, 369] width 389 height 488
click at [689, 729] on div "Continue" at bounding box center [757, 751] width 389 height 49
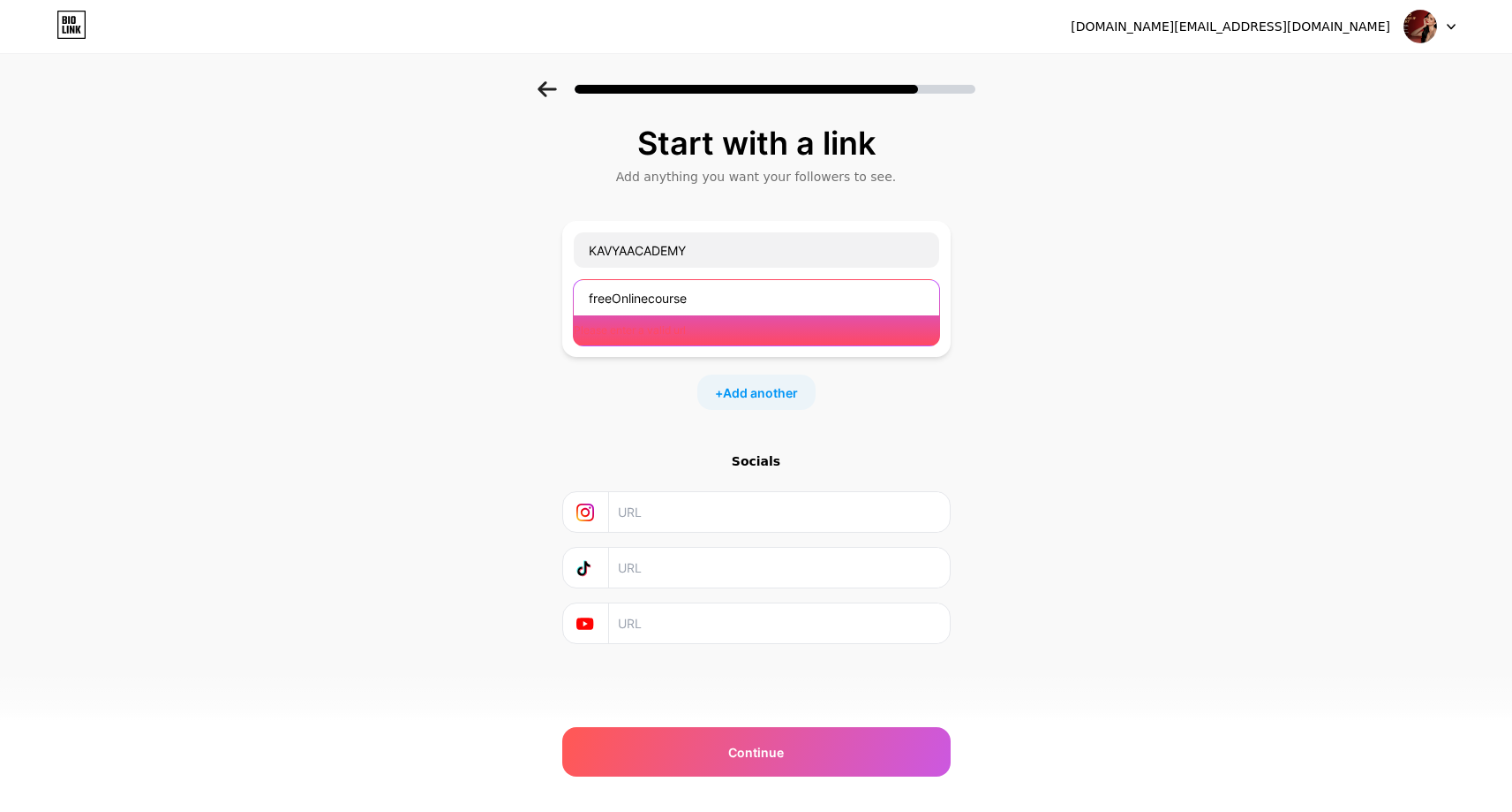
click at [704, 300] on input "freeOnlinecourse" at bounding box center [756, 297] width 365 height 35
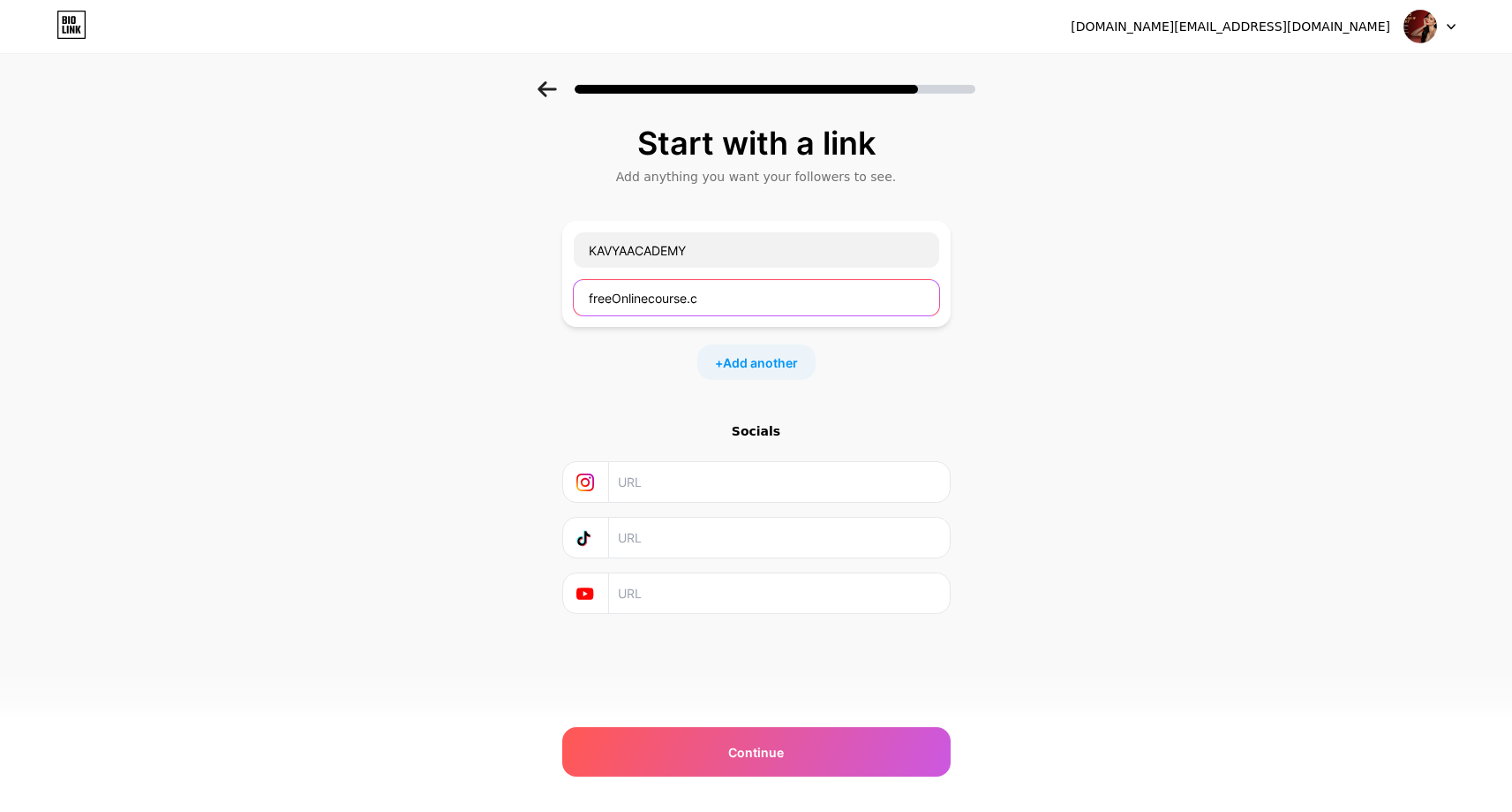
click at [692, 304] on input "freeOnlinecourse.c" at bounding box center [756, 297] width 365 height 35
paste input "[DOMAIN_NAME]"
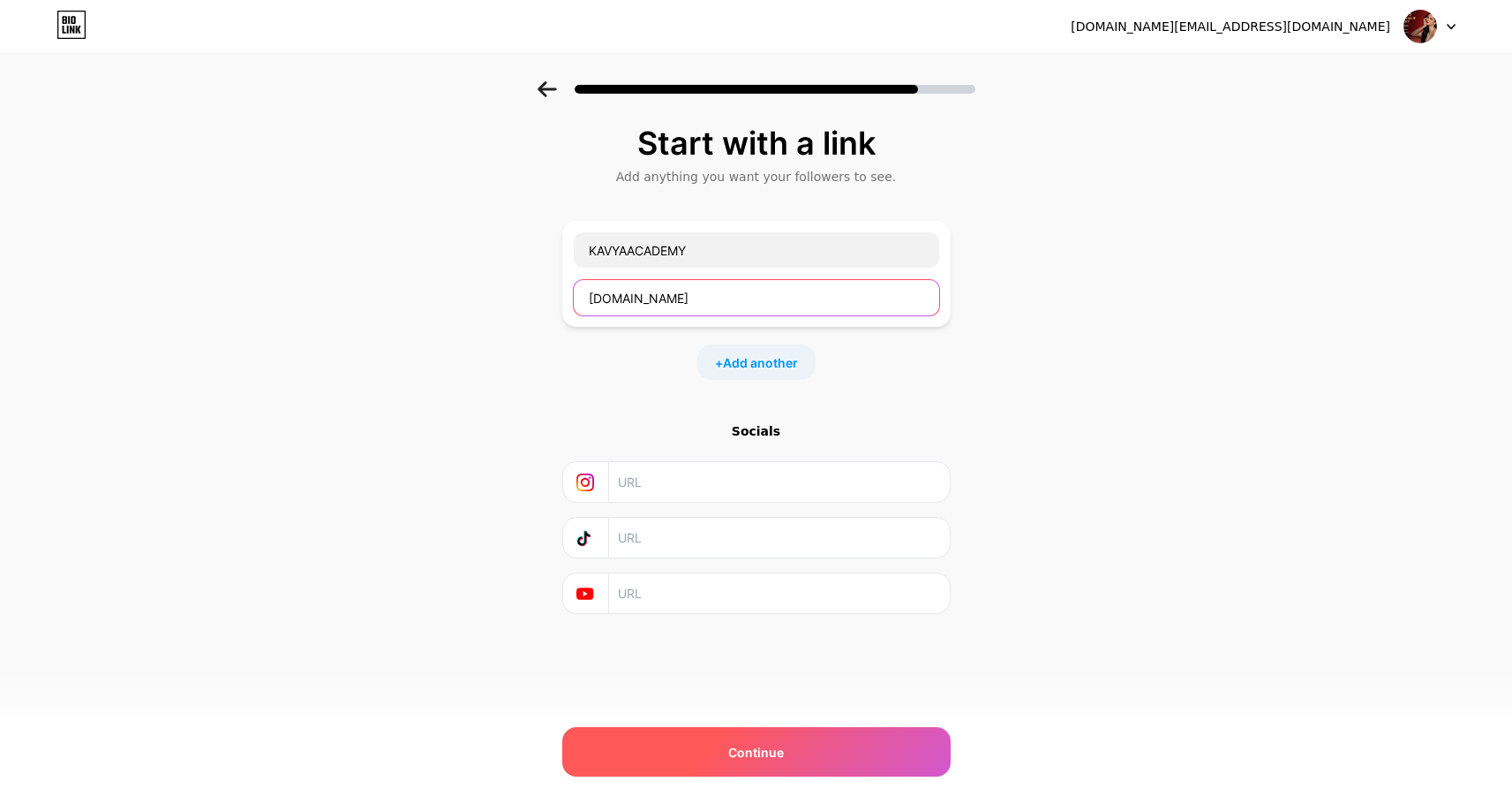
type input "[DOMAIN_NAME]"
click at [723, 734] on div "Continue" at bounding box center [757, 751] width 389 height 49
click at [769, 739] on div "Continue" at bounding box center [757, 751] width 389 height 49
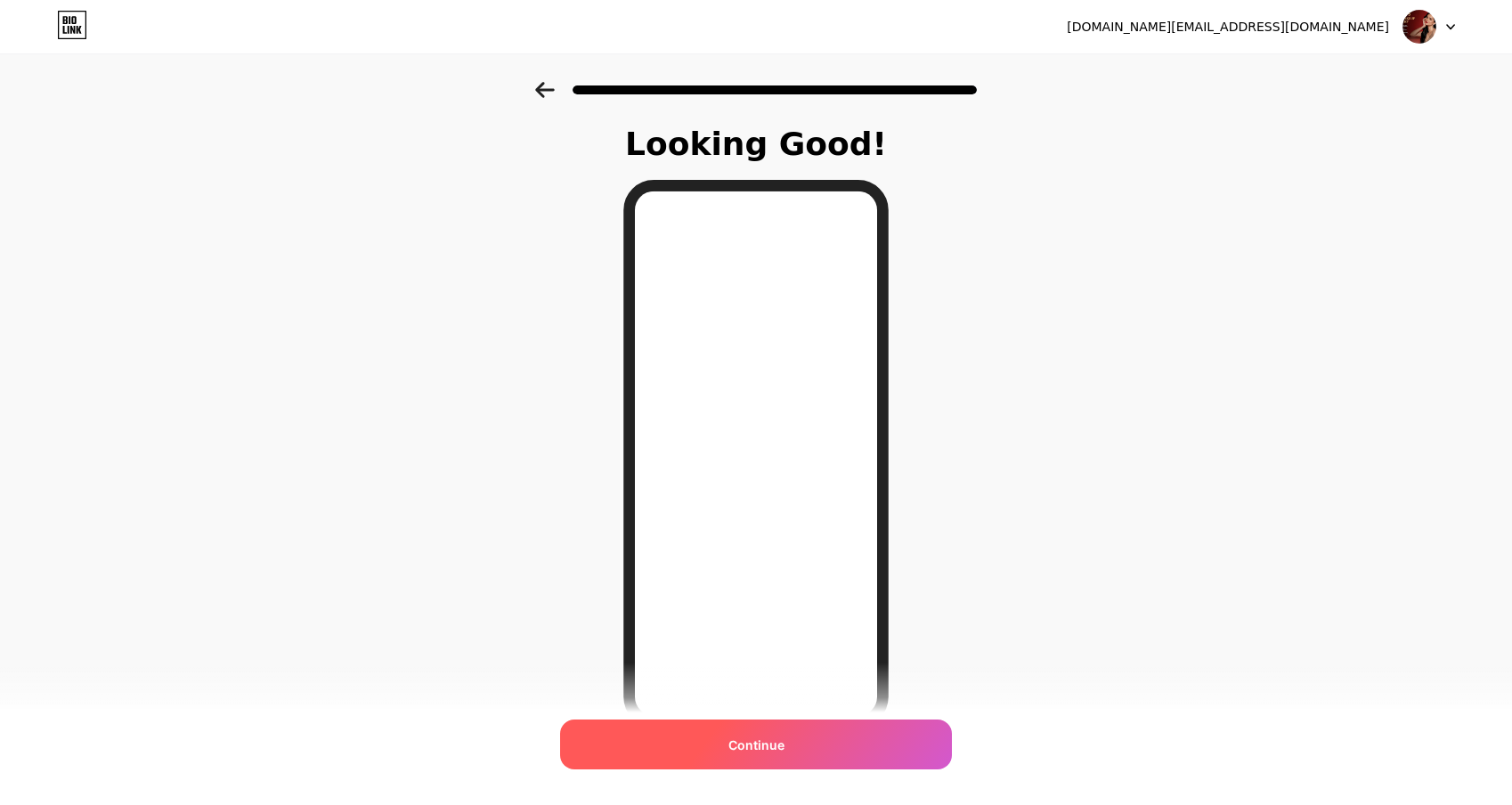
click at [719, 735] on div "Continue" at bounding box center [756, 744] width 392 height 50
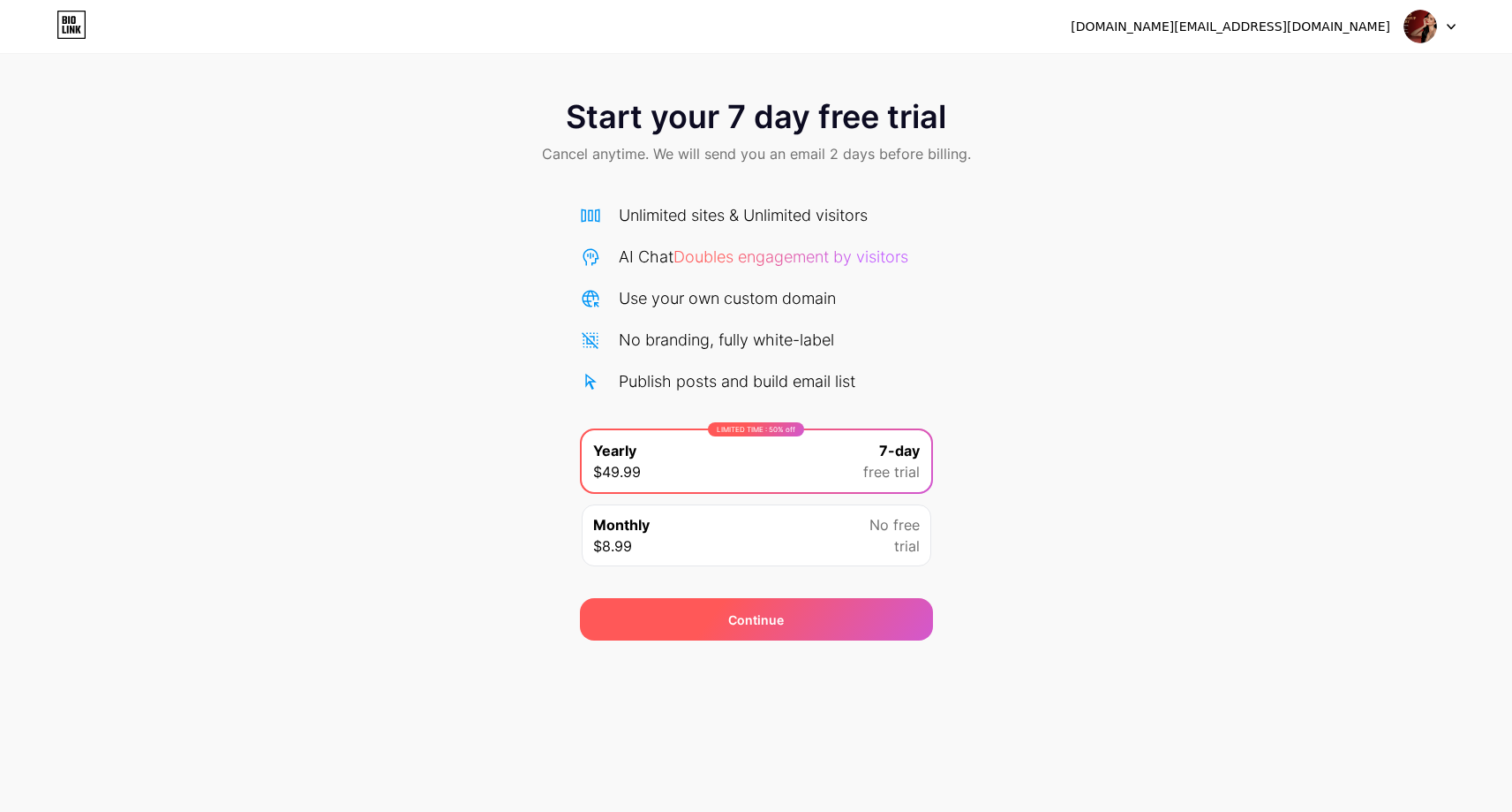
click at [789, 608] on div "Continue" at bounding box center [756, 618] width 353 height 42
click at [1453, 34] on div at bounding box center [1430, 26] width 51 height 31
drag, startPoint x: 1377, startPoint y: 134, endPoint x: 1240, endPoint y: 102, distance: 140.7
click at [1373, 134] on div "Start your 7 day free trial Cancel anytime. We will send you an email 2 days be…" at bounding box center [756, 134] width 1512 height 104
click at [340, 123] on div "Start your 7 day free trial Cancel anytime. We will send you an email 2 days be…" at bounding box center [756, 134] width 1512 height 104
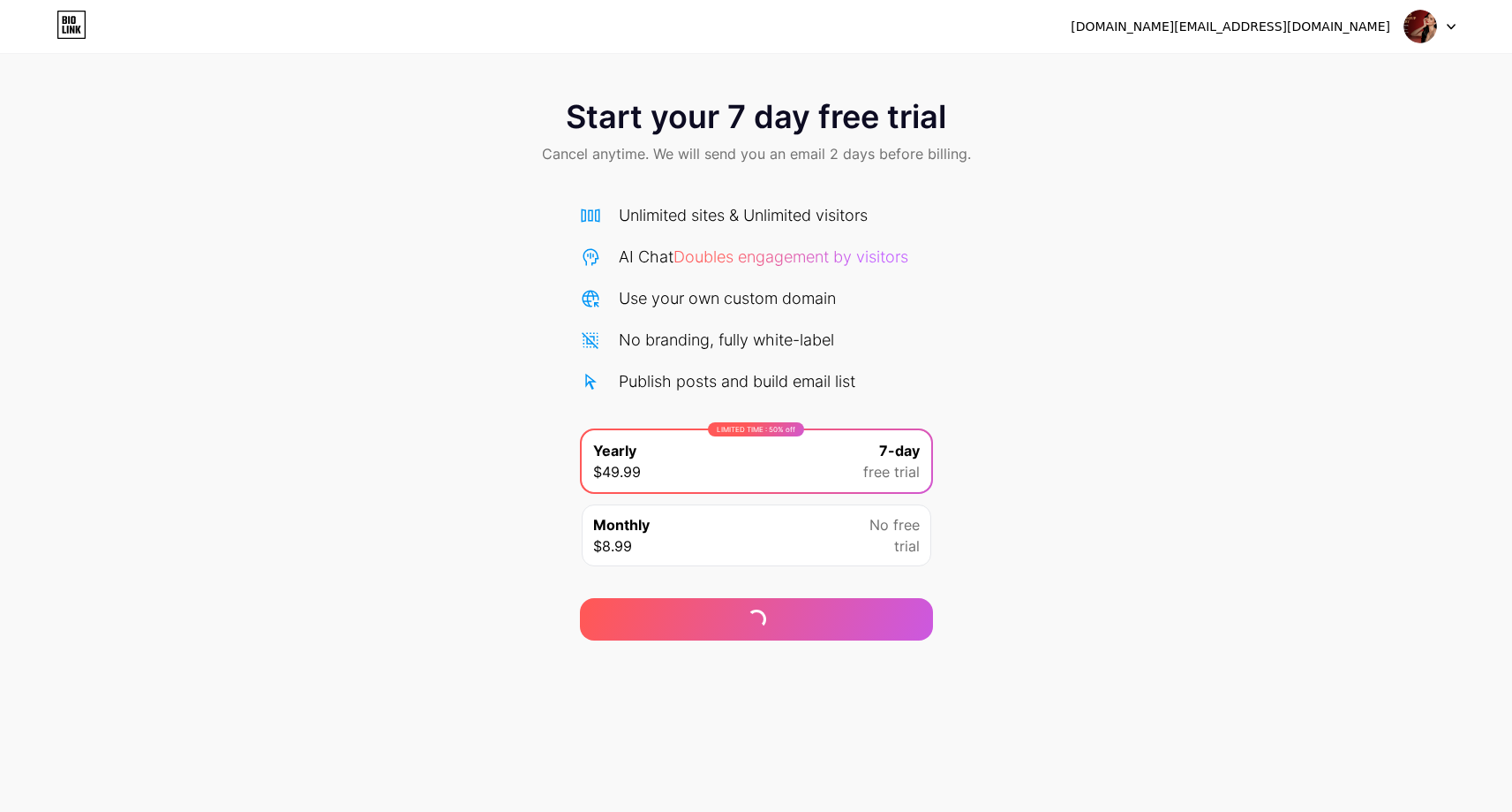
drag, startPoint x: 795, startPoint y: 635, endPoint x: 786, endPoint y: 564, distance: 71.6
click at [795, 632] on div "Continue" at bounding box center [756, 618] width 353 height 42
click at [780, 533] on div "Monthly $8.99 No free trial" at bounding box center [756, 535] width 349 height 62
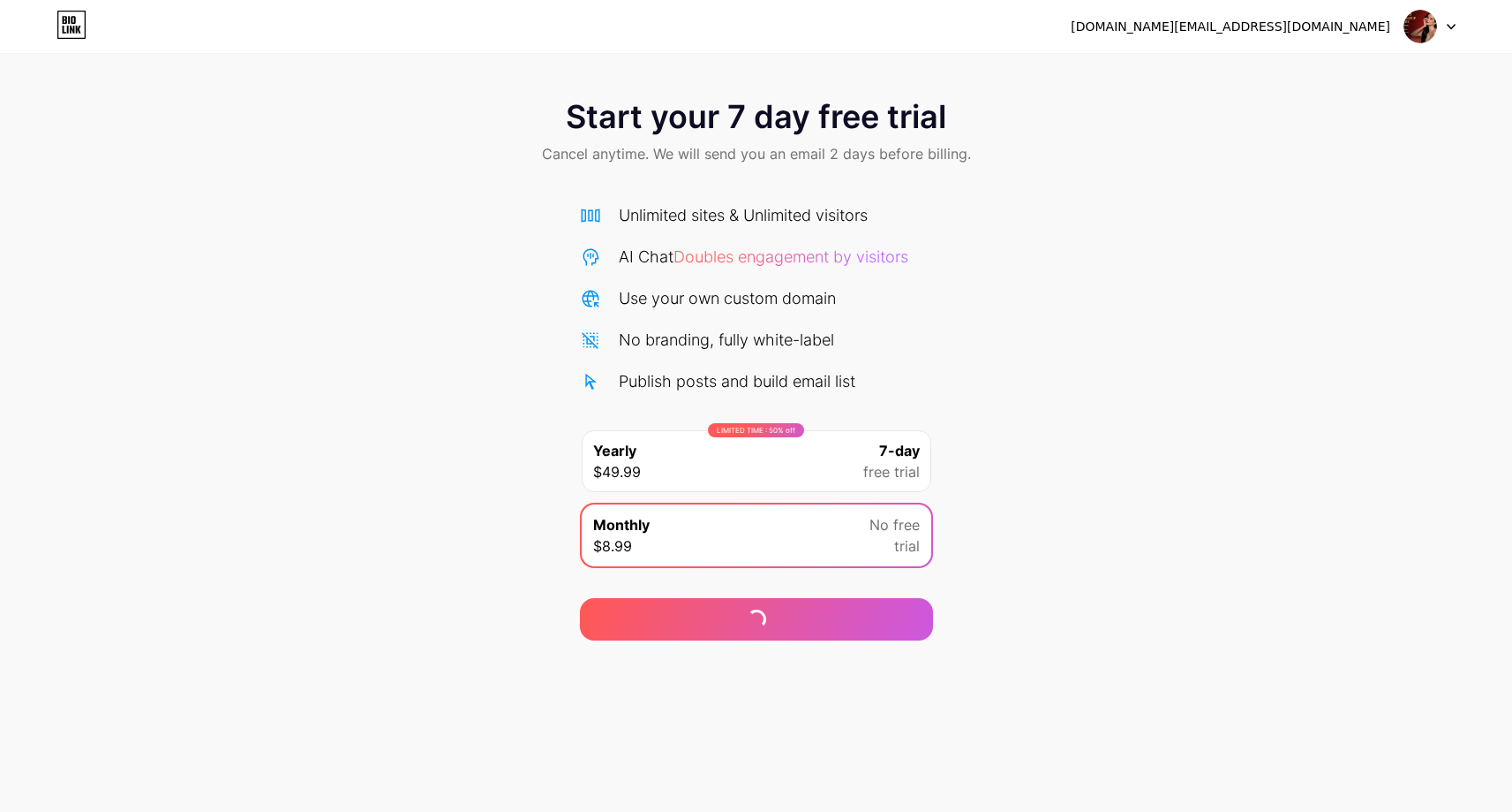
click at [763, 465] on div "LIMITED TIME : 50% off Yearly $49.99 7-day free trial" at bounding box center [756, 461] width 349 height 62
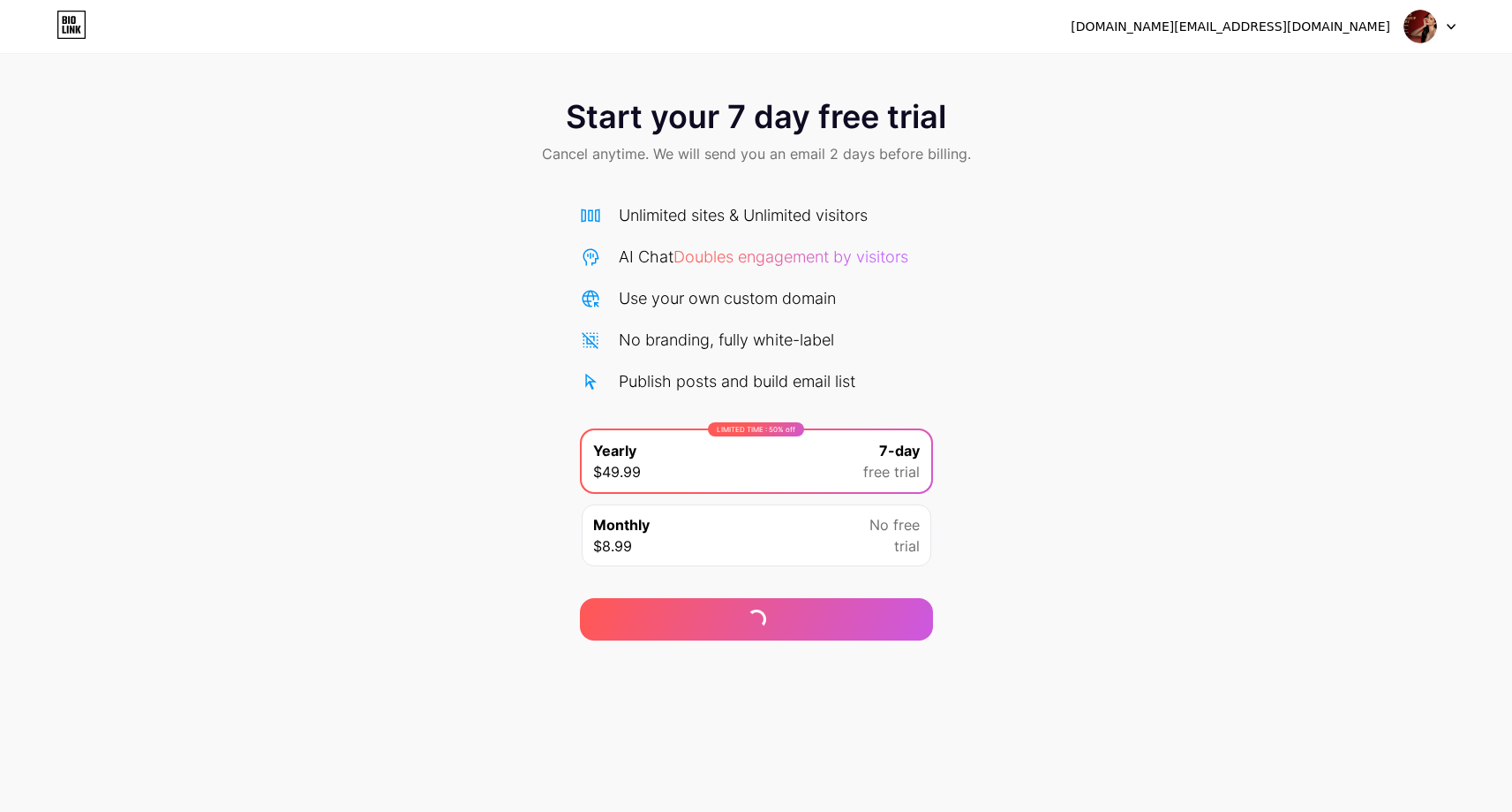
click at [772, 529] on div "Monthly $8.99 No free trial" at bounding box center [756, 535] width 349 height 62
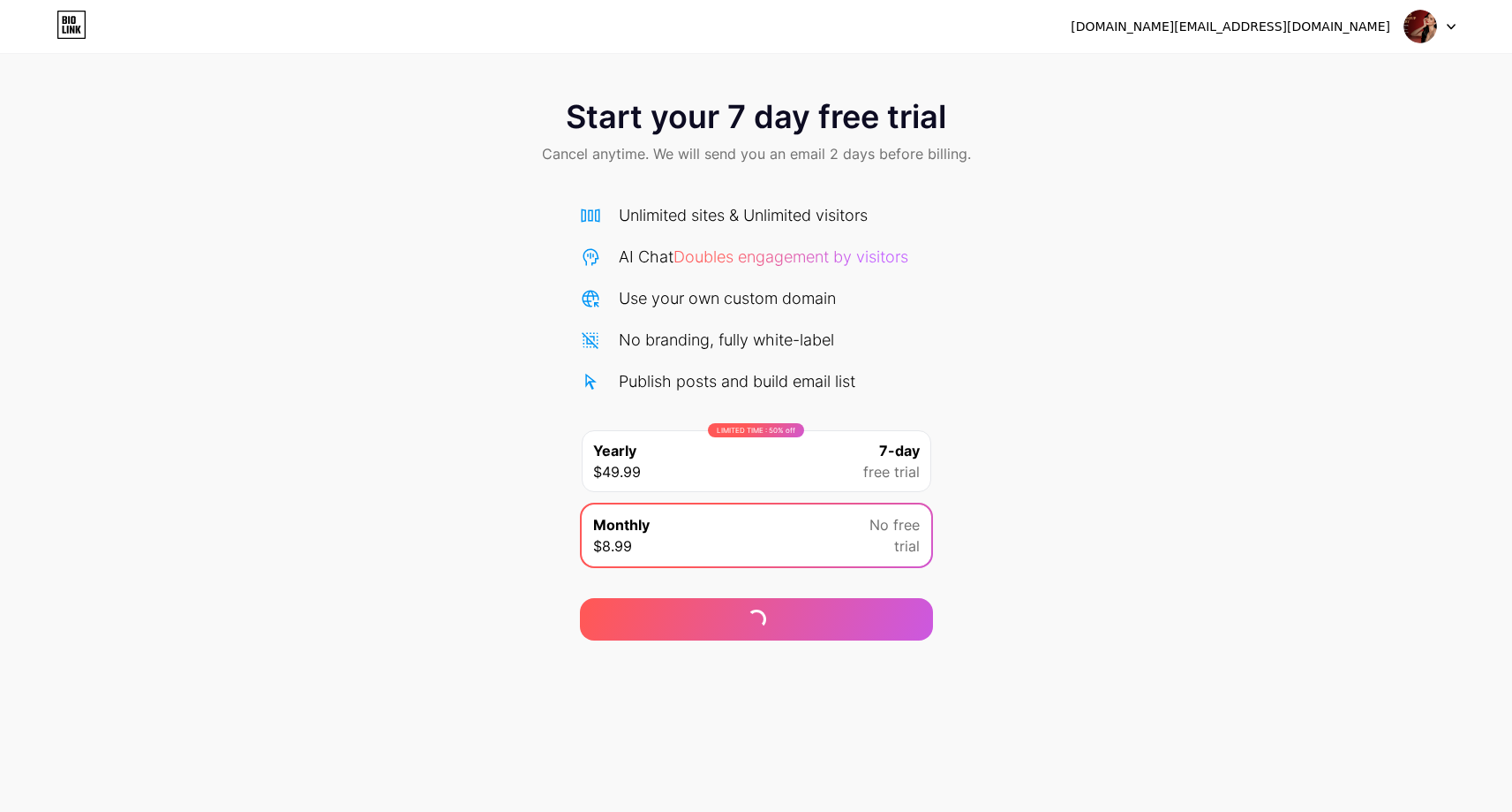
click at [772, 460] on div "LIMITED TIME : 50% off Yearly $49.99 7-day free trial" at bounding box center [756, 461] width 349 height 62
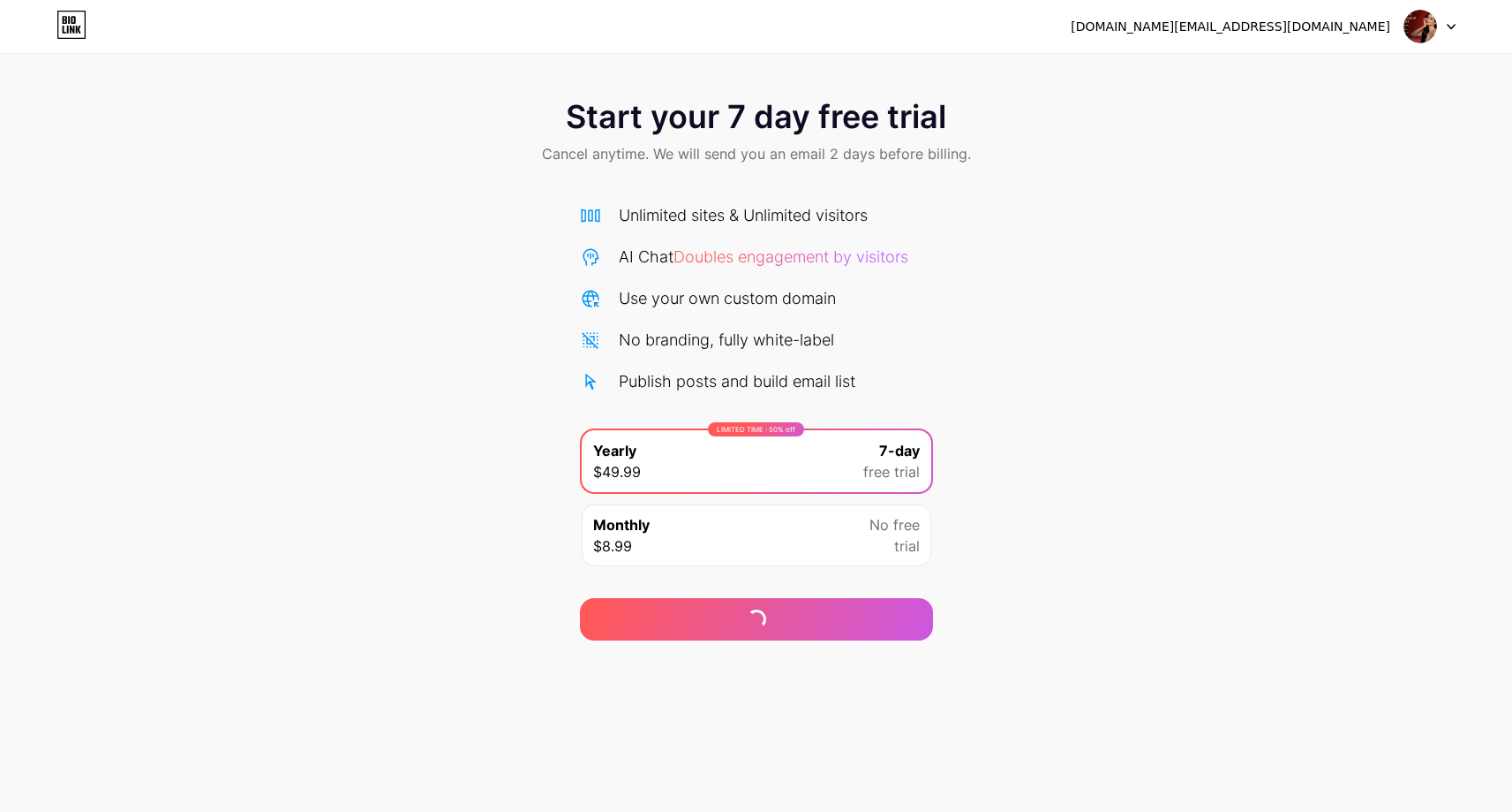
drag, startPoint x: 785, startPoint y: 536, endPoint x: 785, endPoint y: 499, distance: 37.0
click at [785, 534] on div "Monthly $8.99 No free trial" at bounding box center [756, 535] width 349 height 62
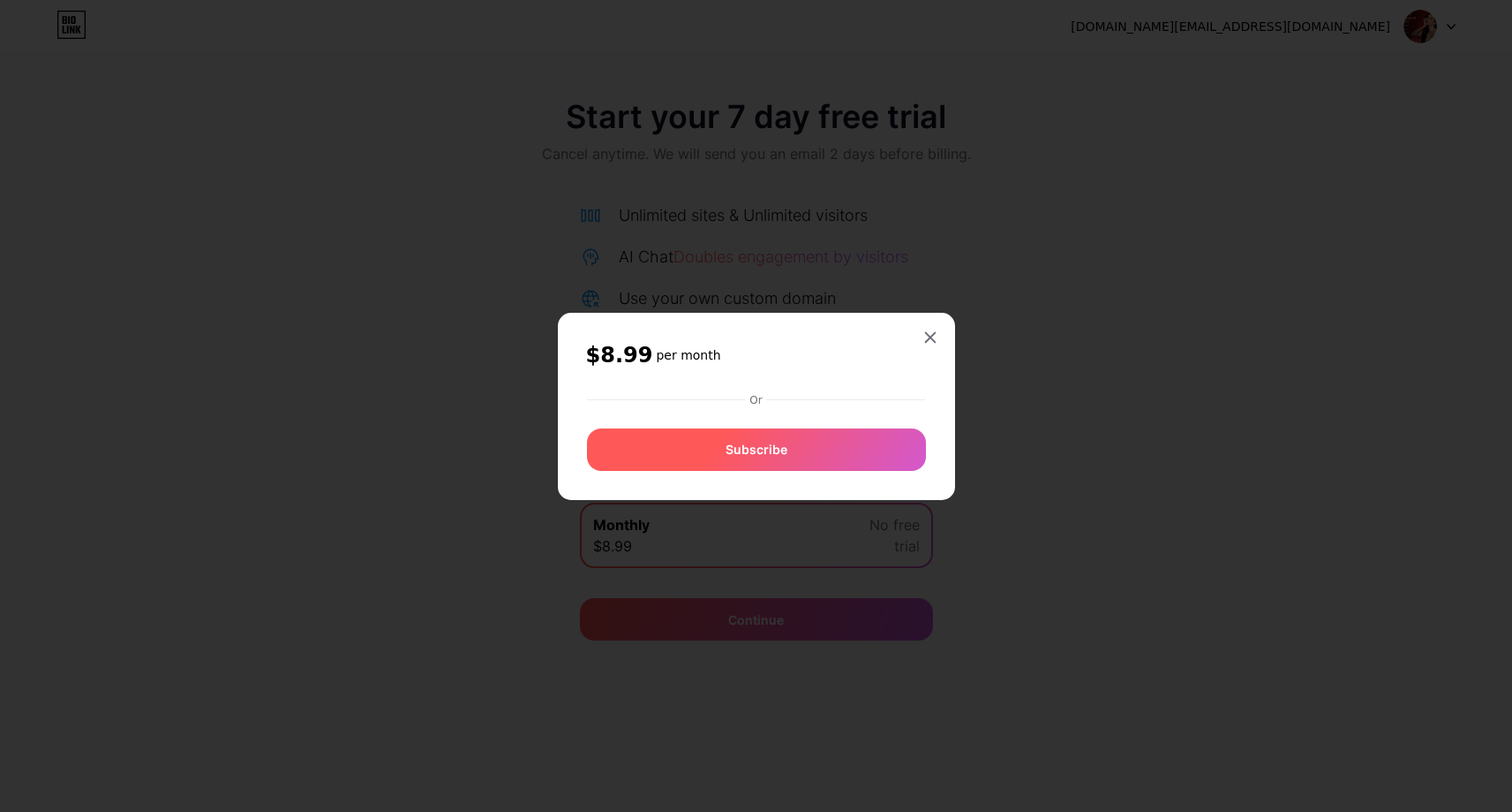
click at [784, 457] on span "Subscribe" at bounding box center [756, 449] width 62 height 19
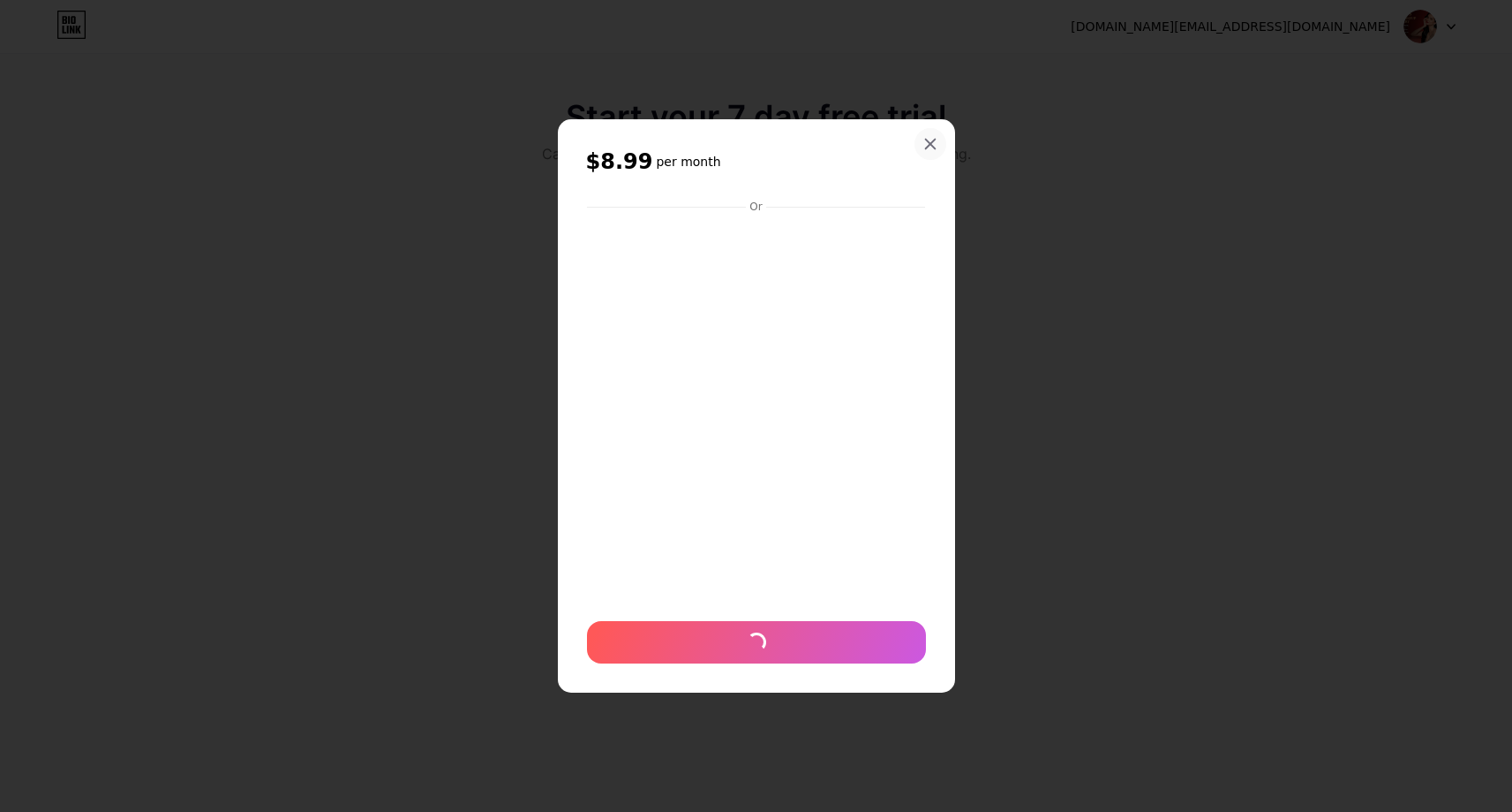
click at [929, 141] on icon at bounding box center [931, 144] width 14 height 14
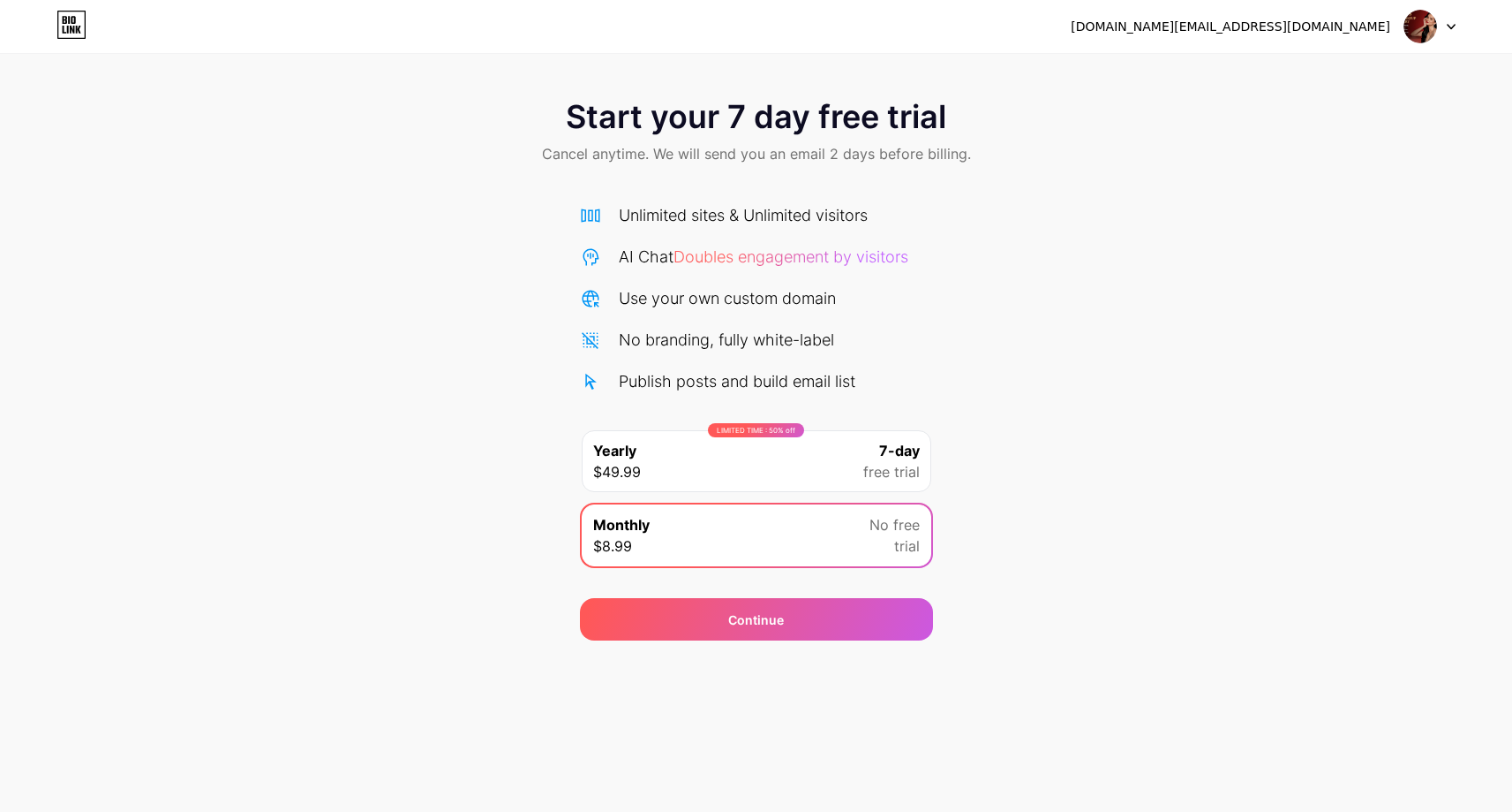
click at [796, 452] on div "LIMITED TIME : 50% off Yearly $49.99 7-day free trial" at bounding box center [756, 461] width 349 height 62
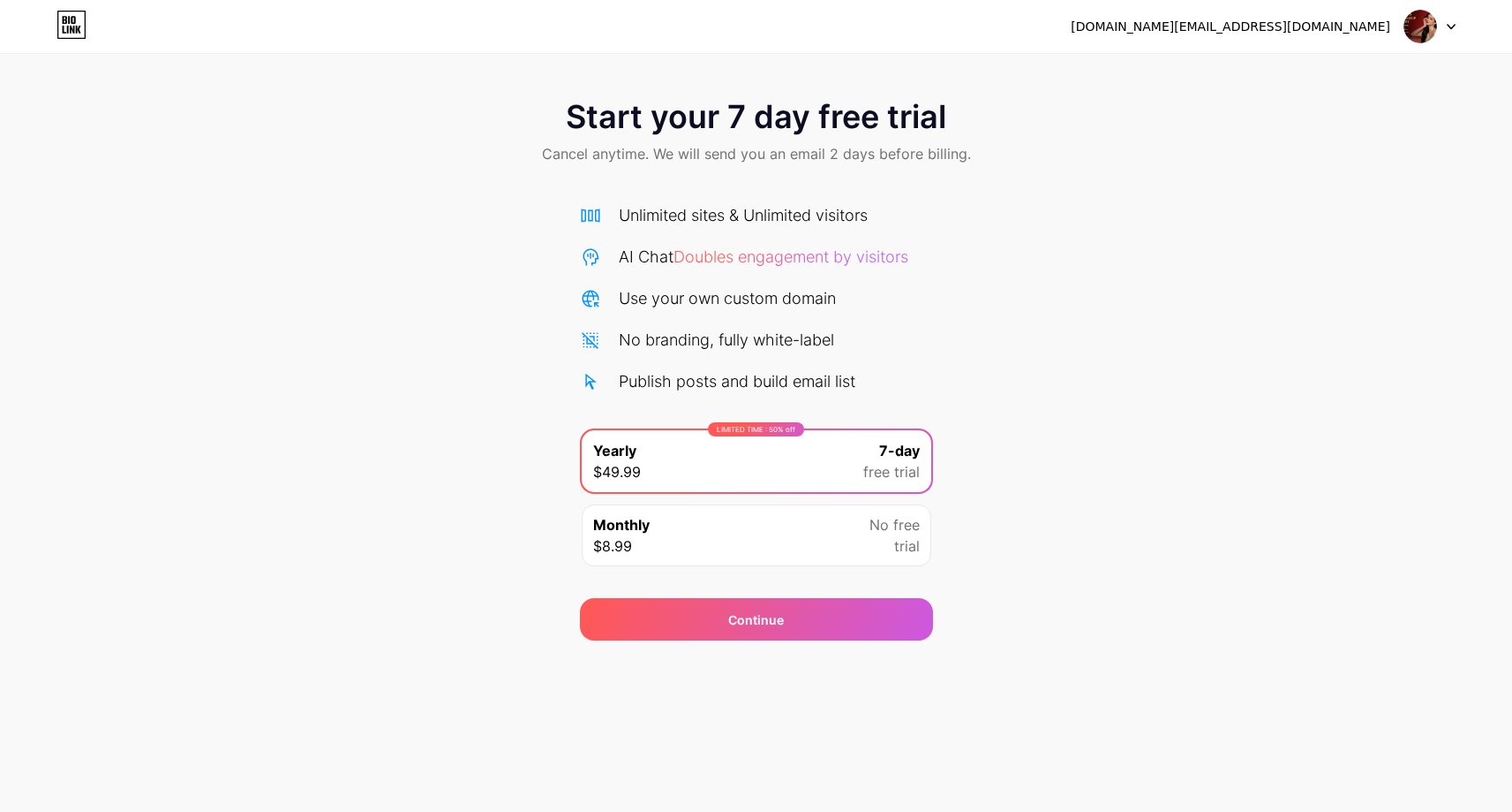
click at [777, 455] on div "LIMITED TIME : 50% off Yearly $49.99 7-day free trial" at bounding box center [756, 461] width 349 height 62
click at [801, 629] on div "Continue" at bounding box center [756, 618] width 353 height 42
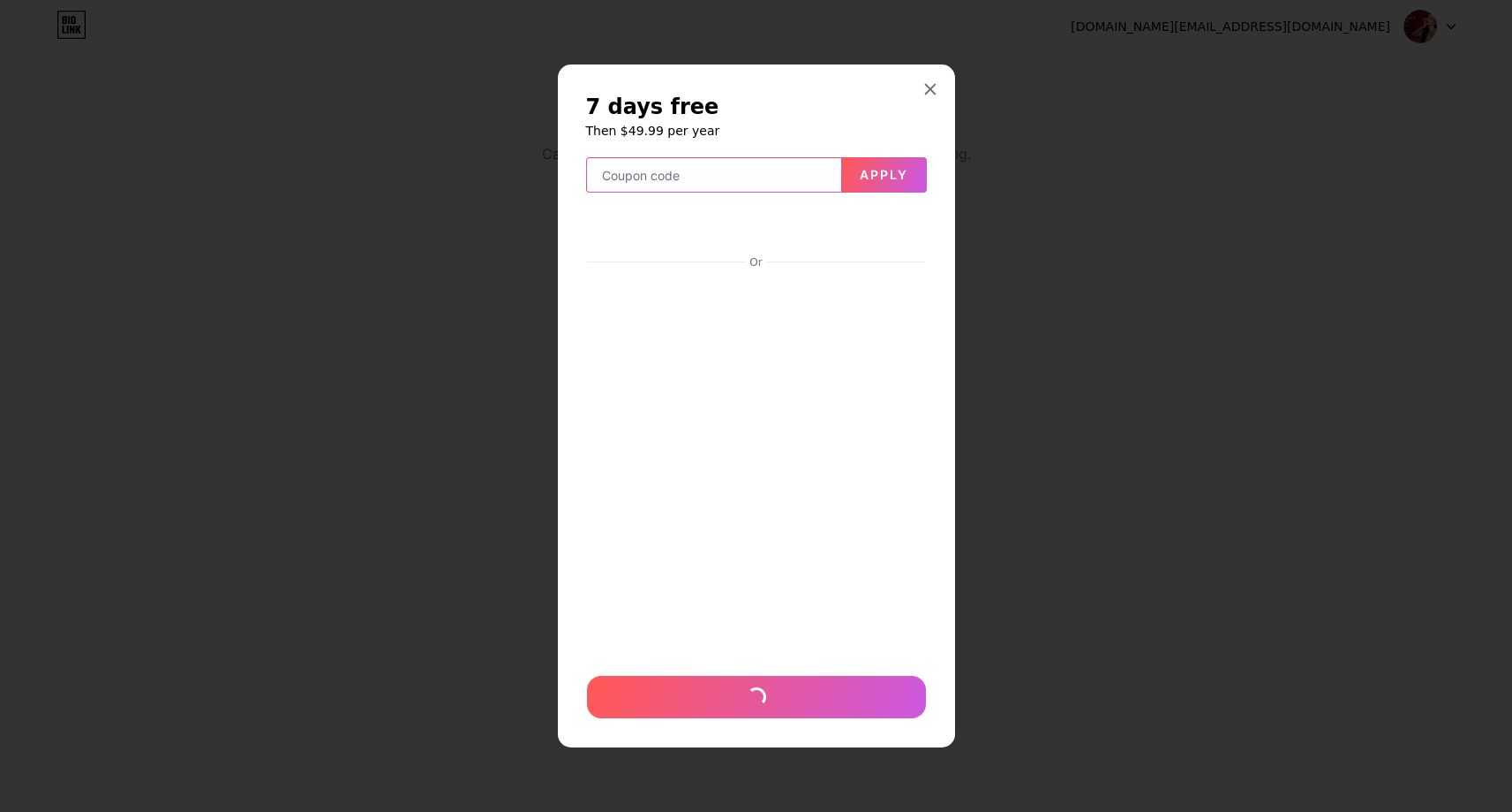
click at [699, 172] on input "text" at bounding box center [714, 175] width 254 height 35
drag, startPoint x: 782, startPoint y: 83, endPoint x: 876, endPoint y: 119, distance: 100.7
click at [872, 117] on div "7 days free Then $49.99 per year Apply Or" at bounding box center [756, 406] width 397 height 684
click at [760, 174] on input "text" at bounding box center [714, 175] width 254 height 35
drag, startPoint x: 764, startPoint y: 73, endPoint x: 613, endPoint y: 73, distance: 151.0
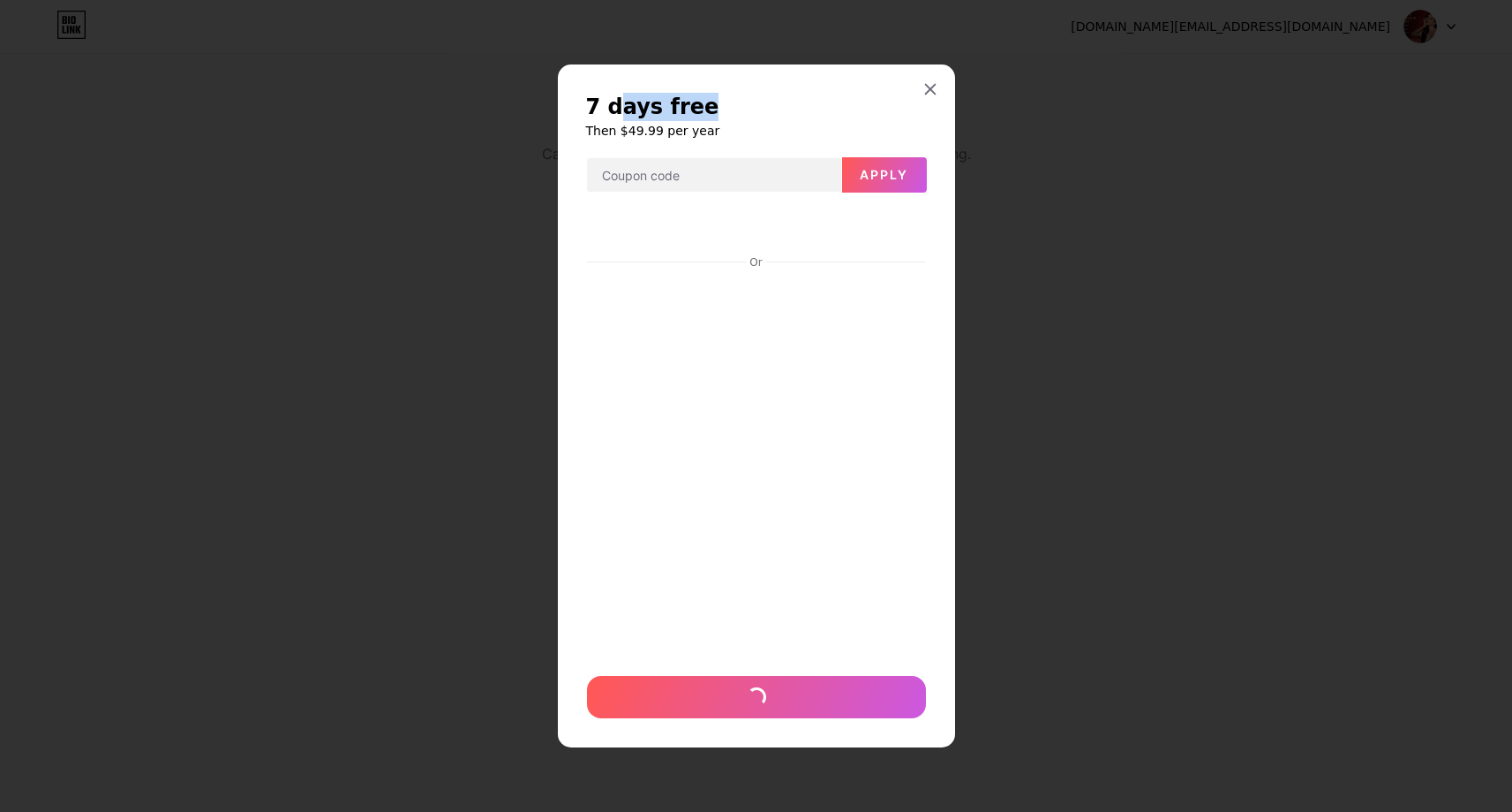
click at [613, 73] on div "7 days free Then $49.99 per year Apply Or" at bounding box center [756, 406] width 397 height 684
click at [854, 83] on div "7 days free Then $49.99 per year Apply Or" at bounding box center [756, 406] width 397 height 684
click at [935, 92] on icon at bounding box center [931, 90] width 14 height 14
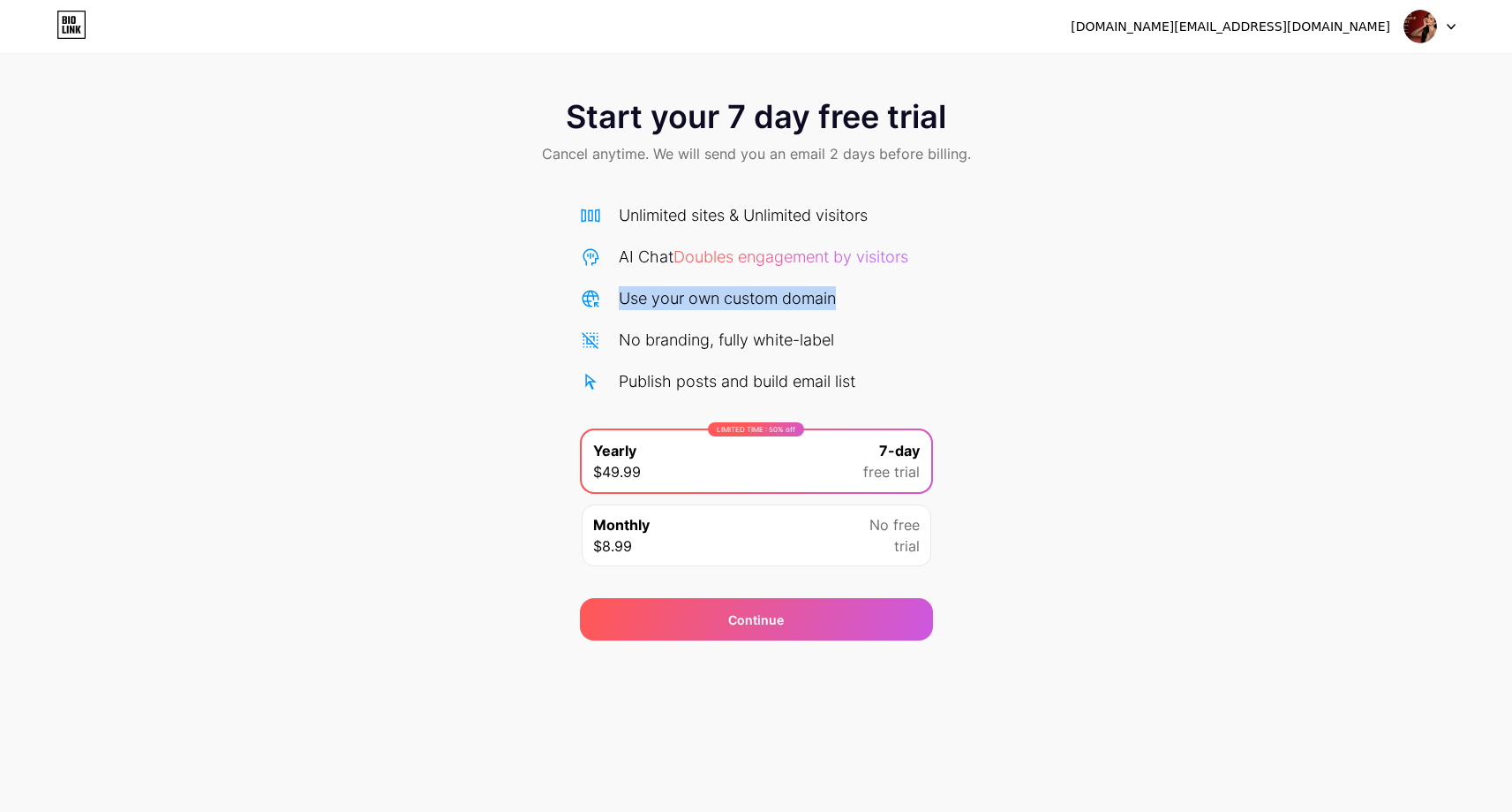
drag, startPoint x: 623, startPoint y: 302, endPoint x: 867, endPoint y: 305, distance: 244.0
click at [864, 305] on div "Use your own custom domain" at bounding box center [756, 298] width 353 height 24
click at [936, 322] on div "Start your 7 day free trial Cancel anytime. We will send you an email 2 days be…" at bounding box center [756, 361] width 1512 height 559
drag, startPoint x: 625, startPoint y: 341, endPoint x: 855, endPoint y: 349, distance: 230.1
click at [855, 349] on div "No branding, fully white-label" at bounding box center [756, 340] width 353 height 24
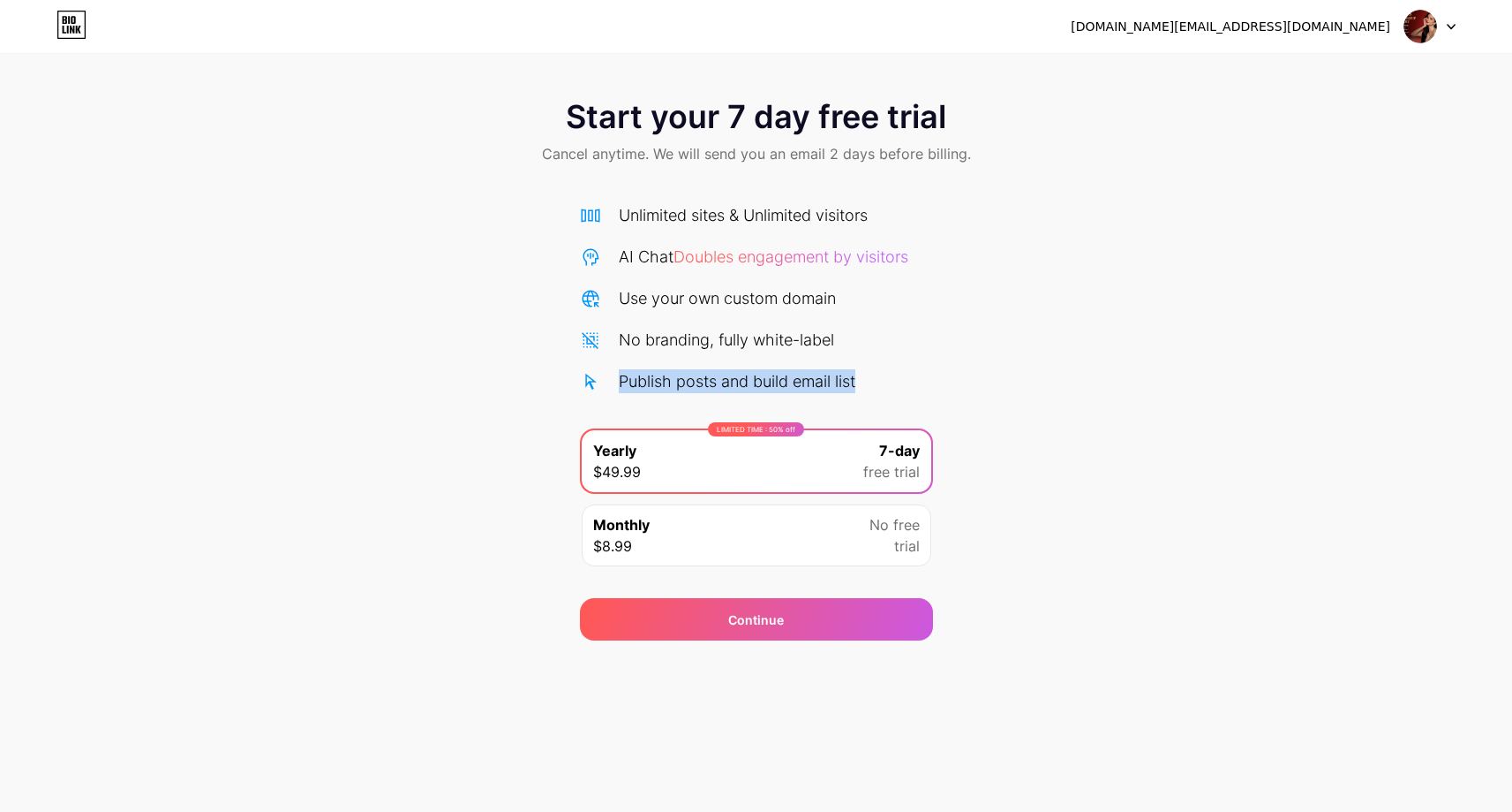
drag, startPoint x: 619, startPoint y: 382, endPoint x: 871, endPoint y: 398, distance: 252.5
click at [871, 398] on div "Unlimited sites & Unlimited visitors AI Chat Doubles engagement by visitors Use…" at bounding box center [756, 390] width 353 height 374
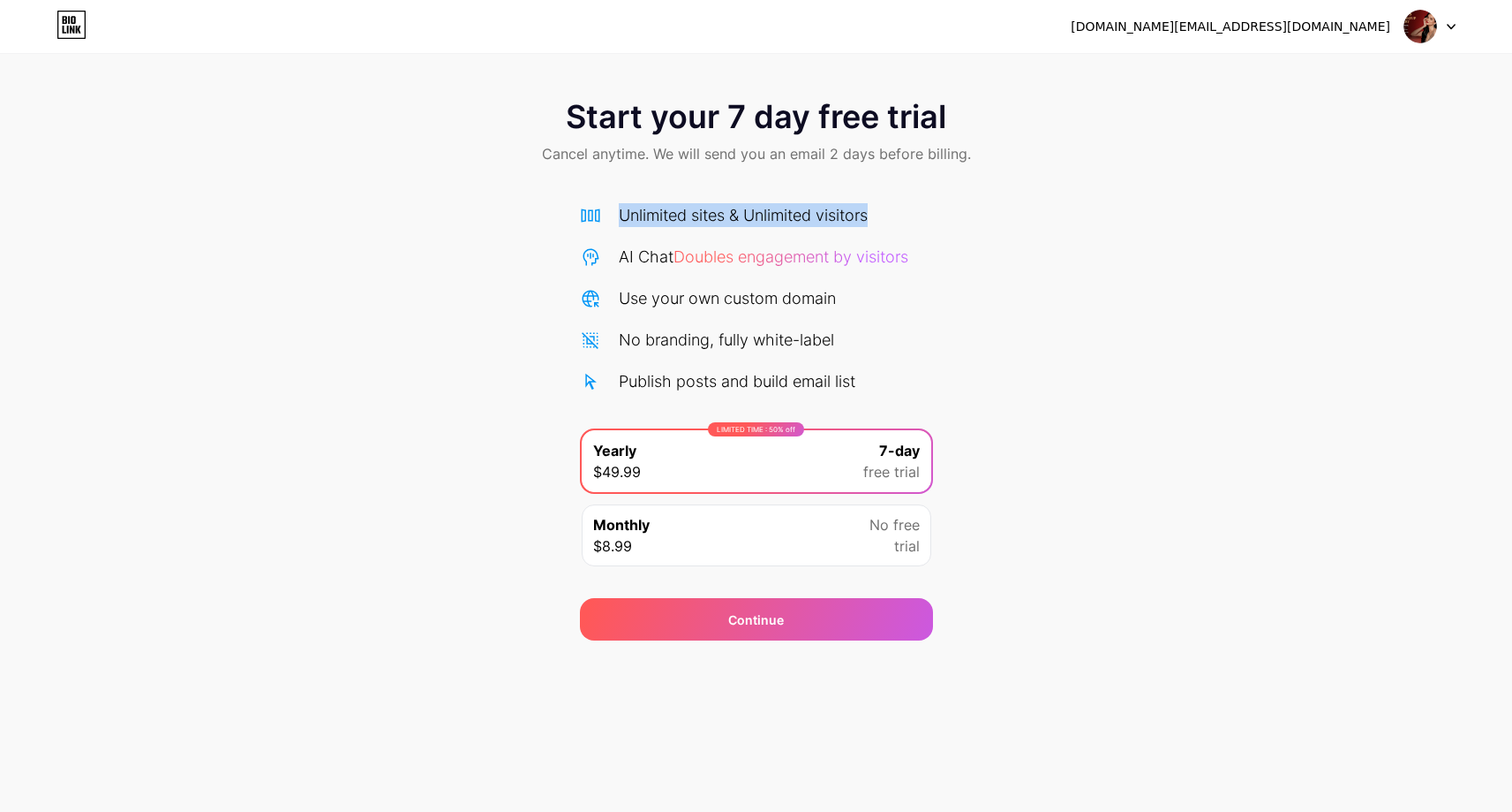
drag, startPoint x: 620, startPoint y: 214, endPoint x: 907, endPoint y: 212, distance: 287.0
click at [907, 212] on div "Unlimited sites & Unlimited visitors" at bounding box center [756, 215] width 353 height 24
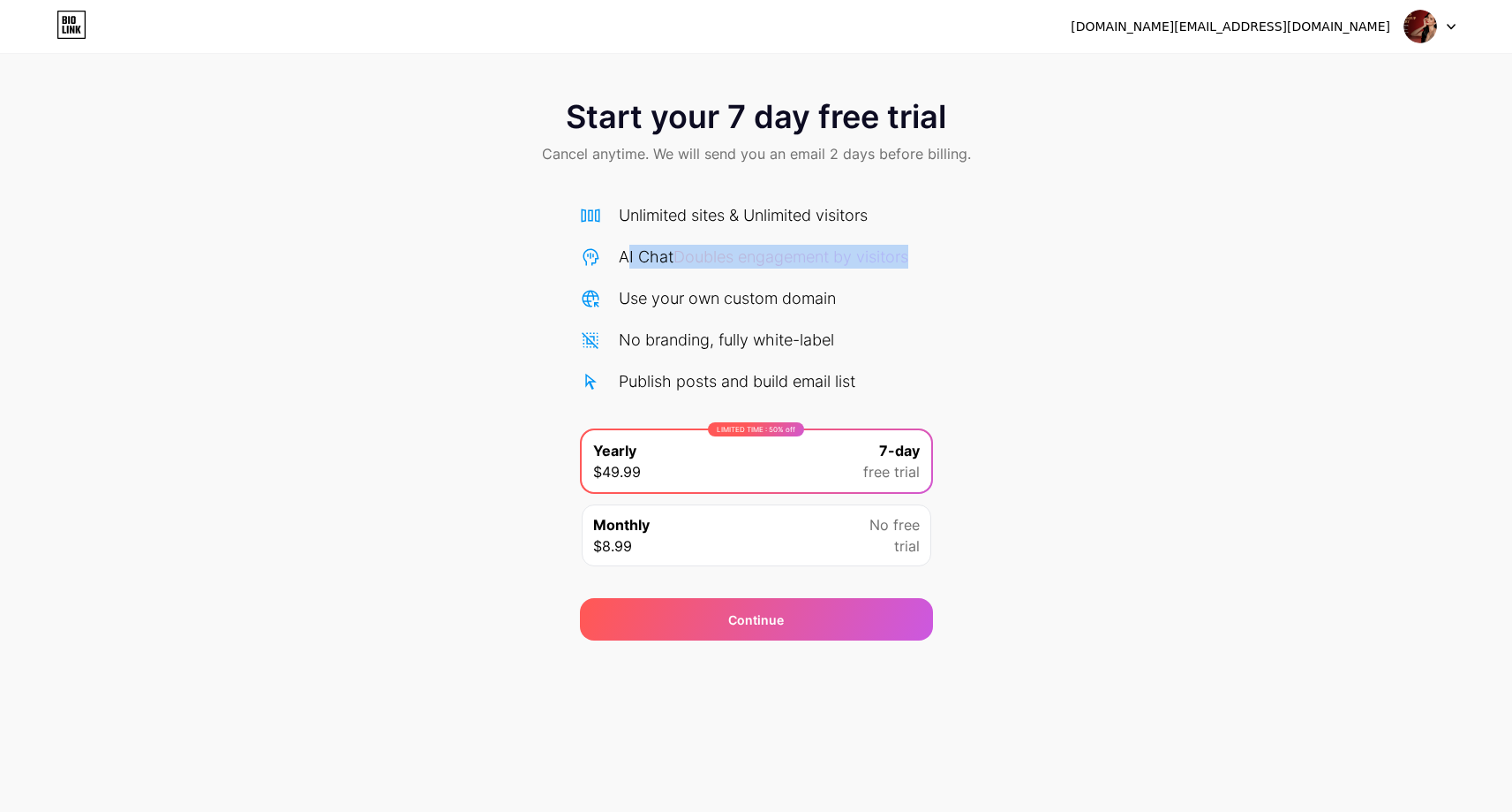
drag, startPoint x: 625, startPoint y: 255, endPoint x: 948, endPoint y: 264, distance: 323.1
click at [948, 264] on div "Start your 7 day free trial Cancel anytime. We will send you an email 2 days be…" at bounding box center [756, 361] width 1512 height 559
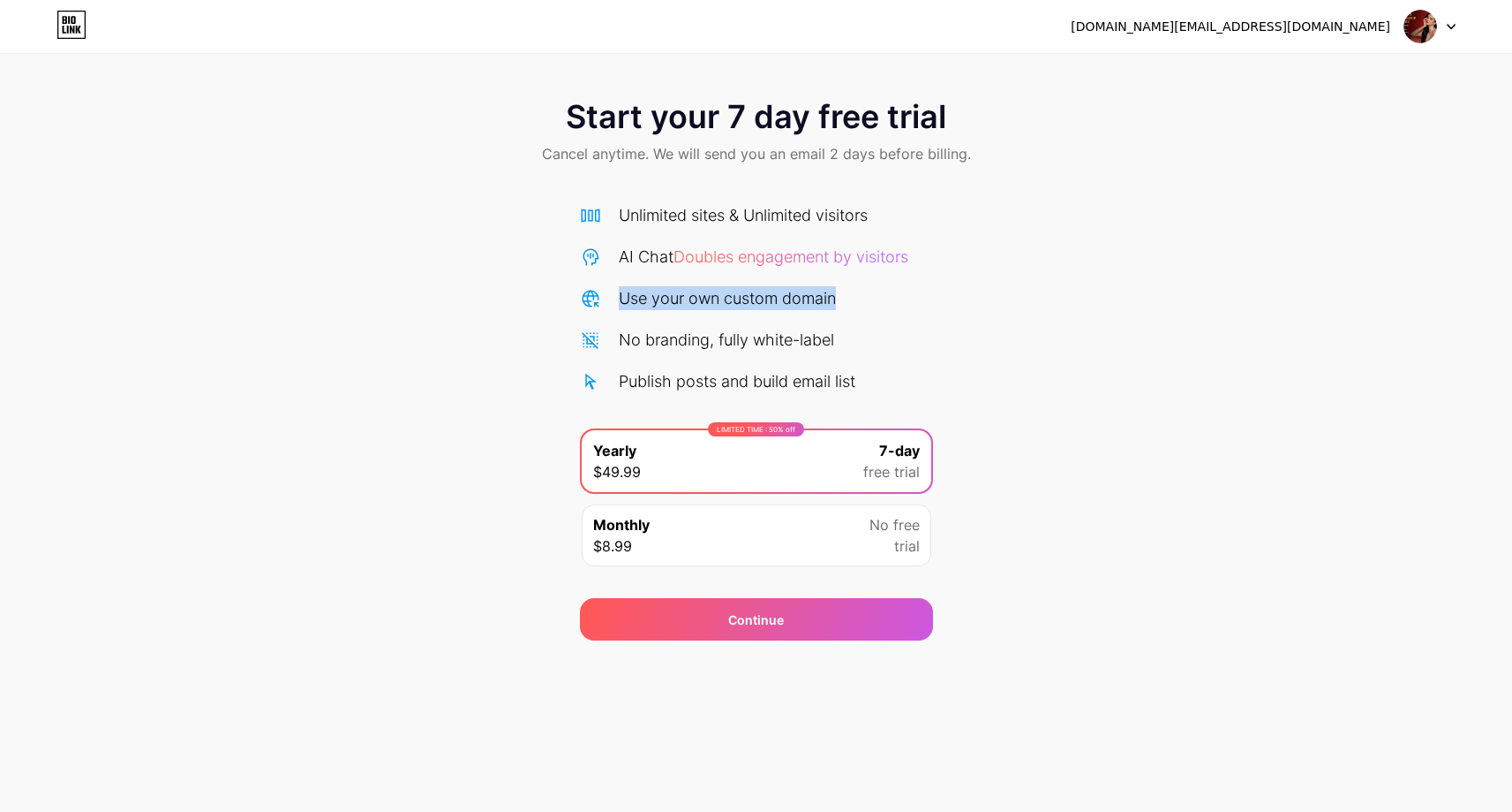
drag, startPoint x: 618, startPoint y: 300, endPoint x: 866, endPoint y: 318, distance: 248.7
click at [866, 318] on div "Unlimited sites & Unlimited visitors AI Chat Doubles engagement by visitors Use…" at bounding box center [756, 298] width 353 height 190
drag, startPoint x: 617, startPoint y: 342, endPoint x: 865, endPoint y: 350, distance: 248.1
click at [865, 350] on div "No branding, fully white-label" at bounding box center [756, 340] width 353 height 24
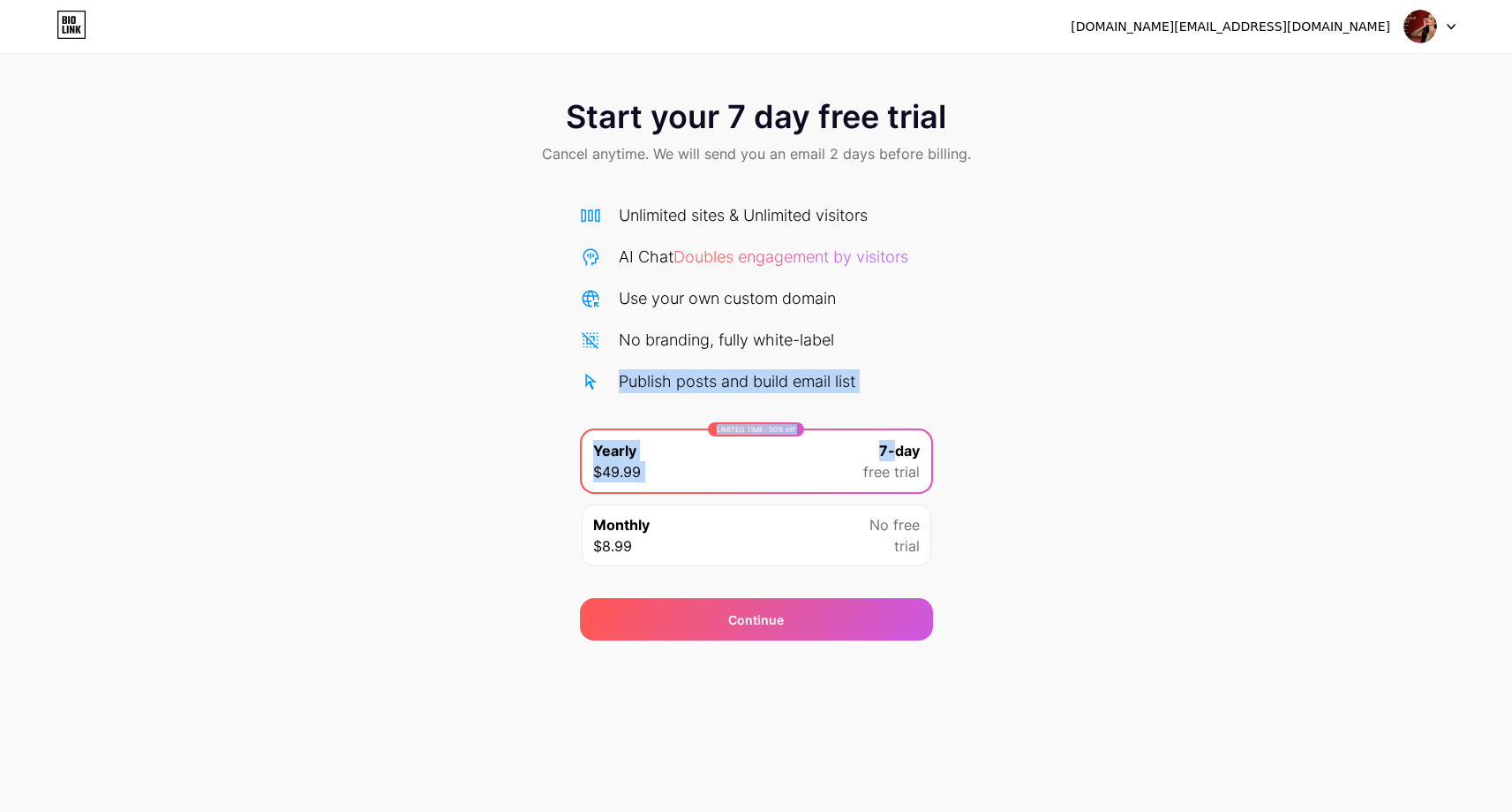
drag, startPoint x: 618, startPoint y: 384, endPoint x: 896, endPoint y: 417, distance: 280.0
click at [896, 417] on div "Unlimited sites & Unlimited visitors AI Chat Doubles engagement by visitors Use…" at bounding box center [756, 390] width 353 height 374
click at [944, 384] on div "Start your 7 day free trial Cancel anytime. We will send you an email 2 days be…" at bounding box center [756, 361] width 1512 height 559
click at [65, 30] on icon at bounding box center [72, 25] width 30 height 29
